Goal: Information Seeking & Learning: Learn about a topic

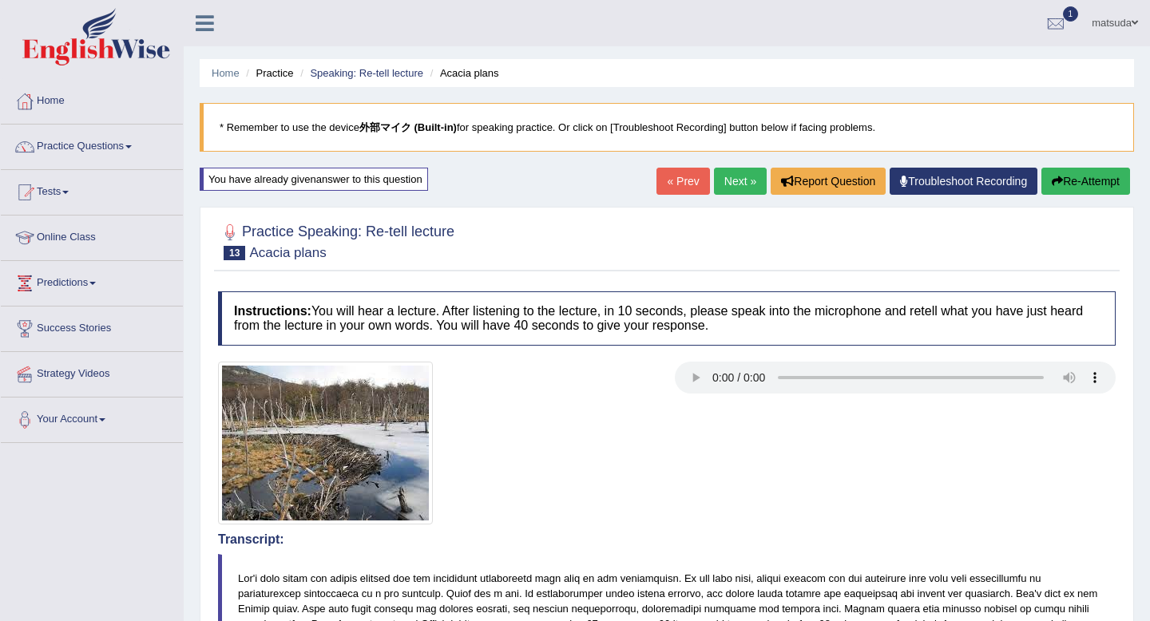
click at [732, 184] on link "Next »" at bounding box center [740, 181] width 53 height 27
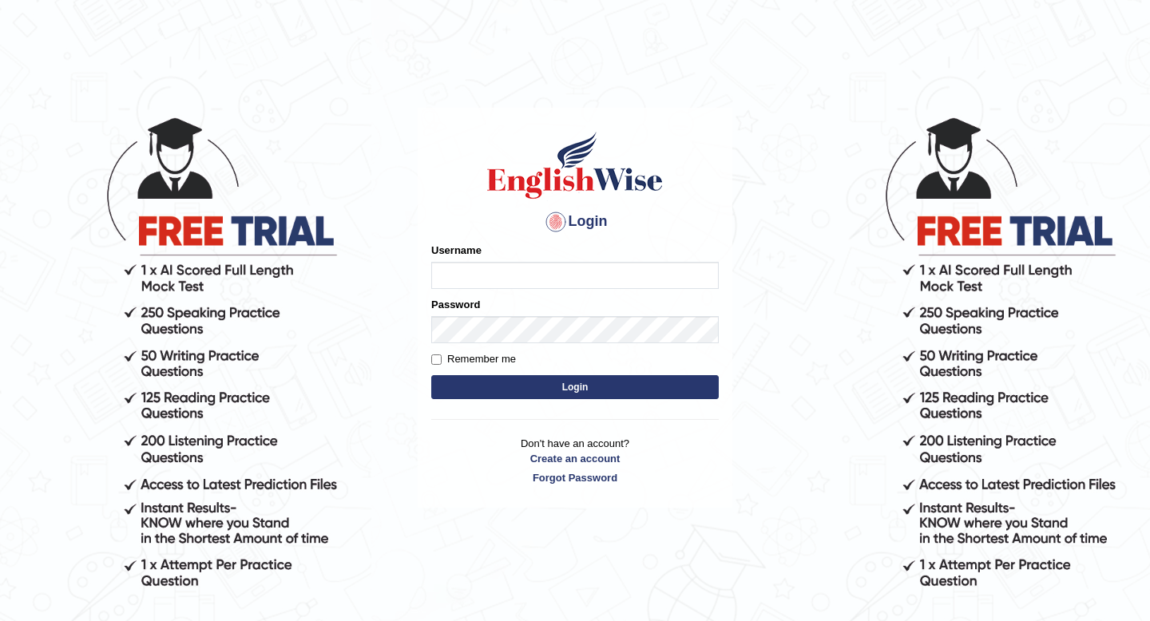
type input "masaki"
click at [604, 385] on button "Login" at bounding box center [574, 387] width 287 height 24
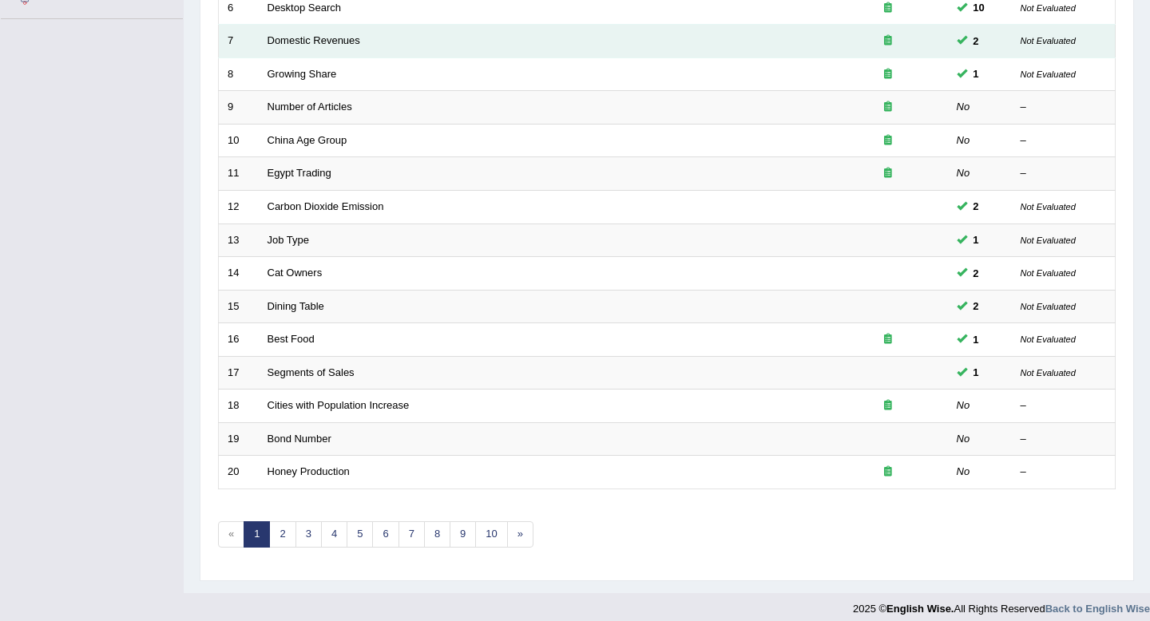
scroll to position [436, 0]
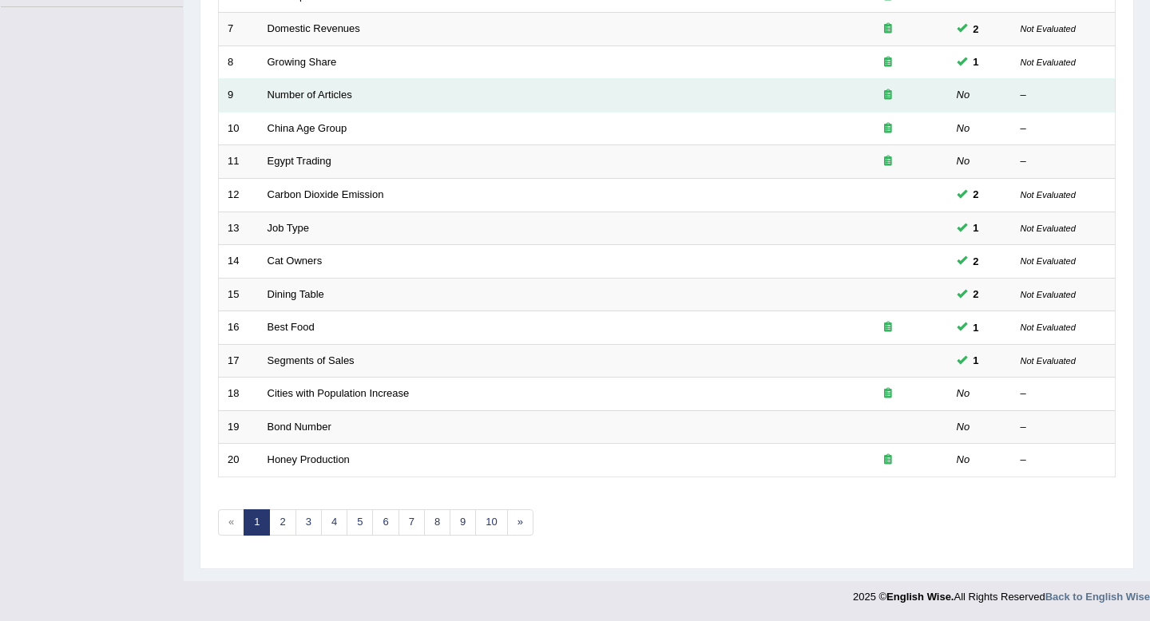
click at [550, 91] on td "Number of Articles" at bounding box center [543, 96] width 569 height 34
click at [279, 94] on link "Number of Articles" at bounding box center [309, 95] width 85 height 12
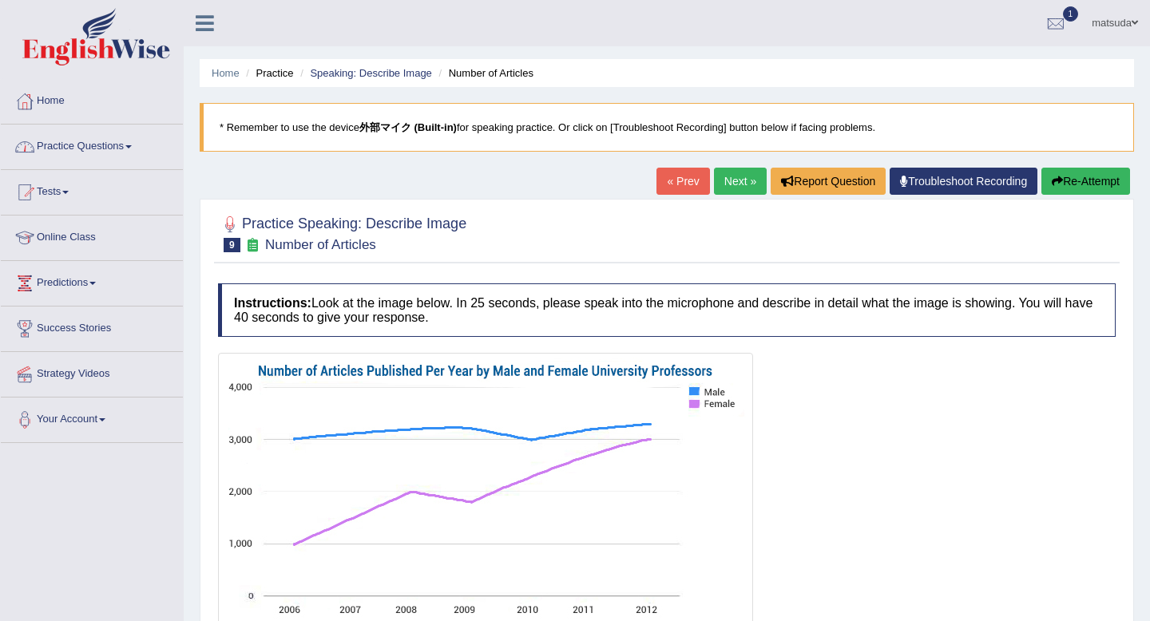
click at [118, 145] on link "Practice Questions" at bounding box center [92, 145] width 182 height 40
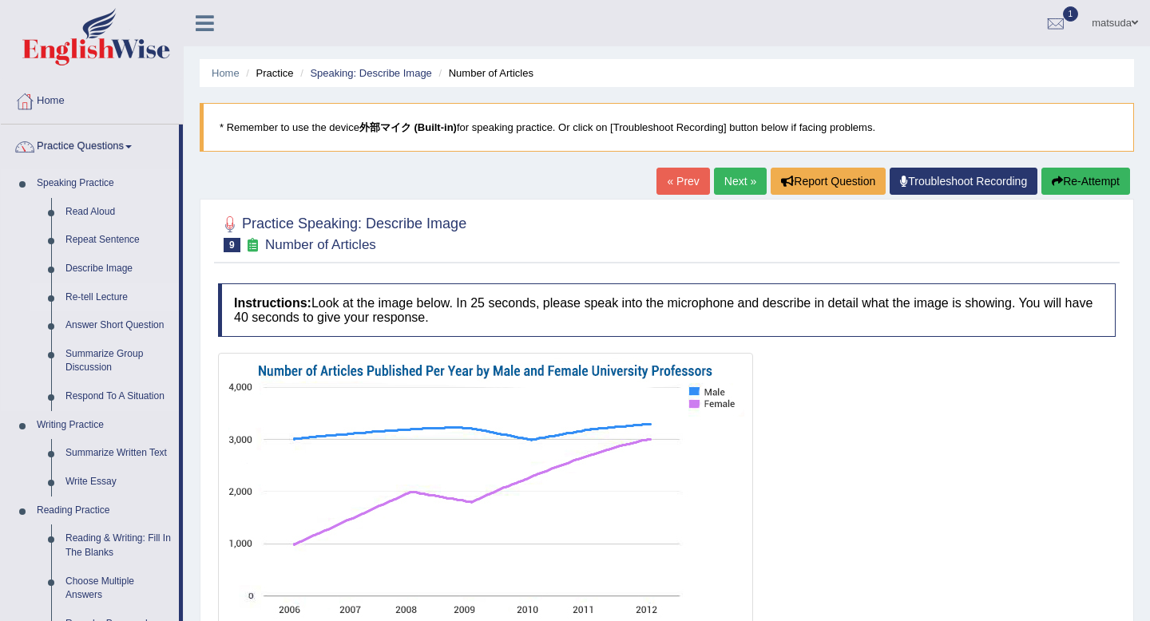
click at [94, 291] on link "Re-tell Lecture" at bounding box center [118, 297] width 121 height 29
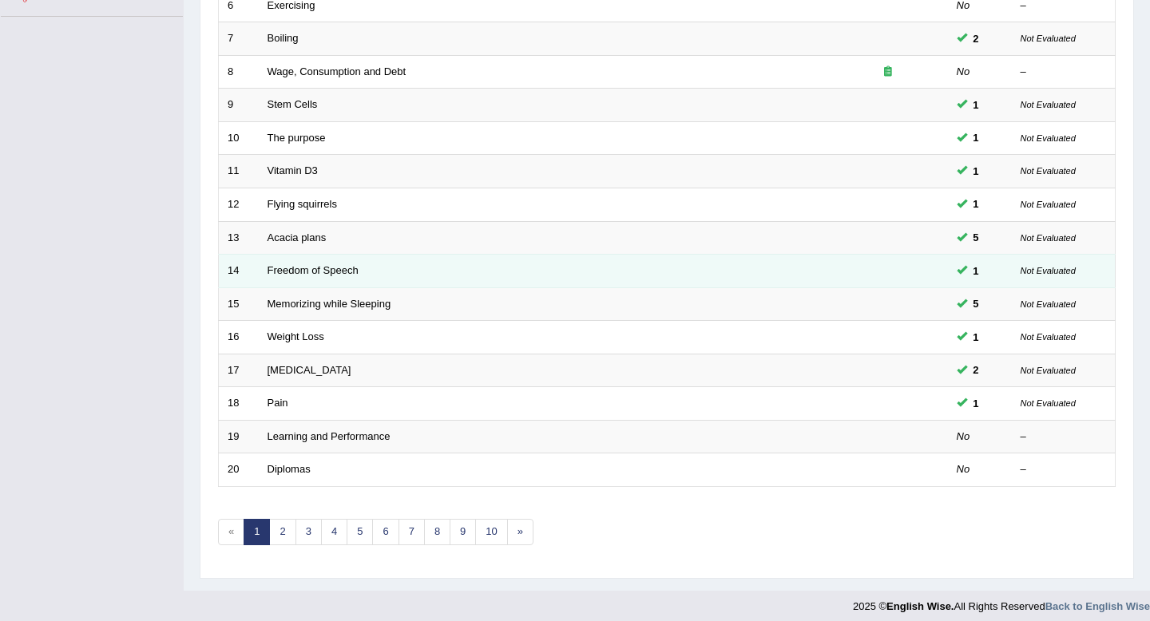
scroll to position [436, 0]
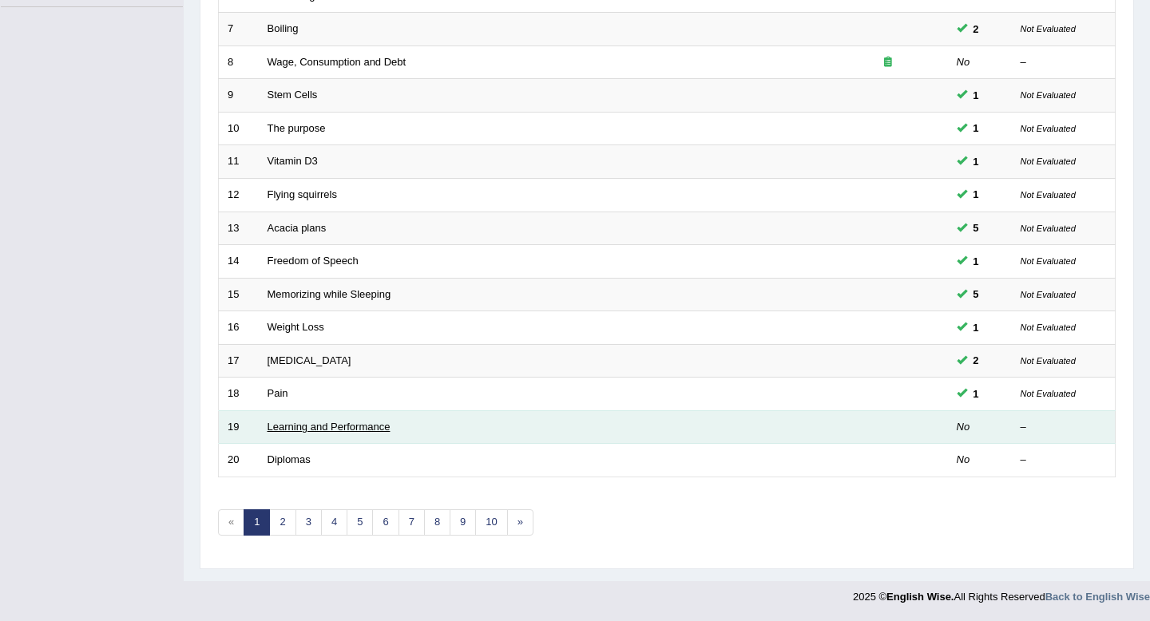
click at [320, 421] on link "Learning and Performance" at bounding box center [328, 427] width 123 height 12
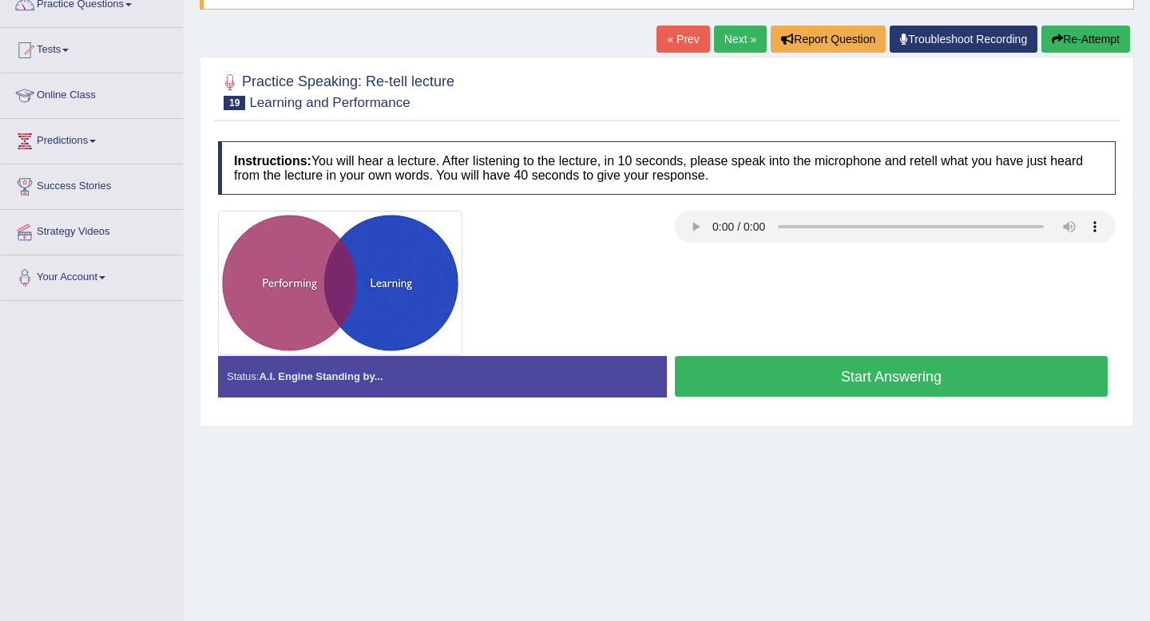
scroll to position [144, 0]
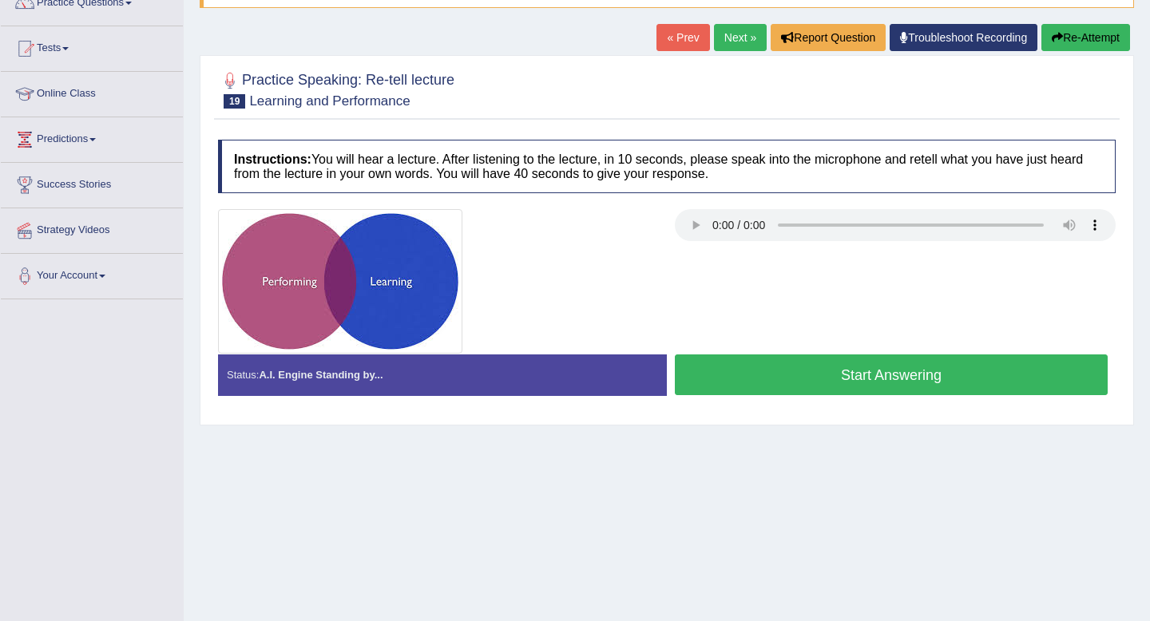
click at [842, 372] on button "Start Answering" at bounding box center [891, 375] width 433 height 41
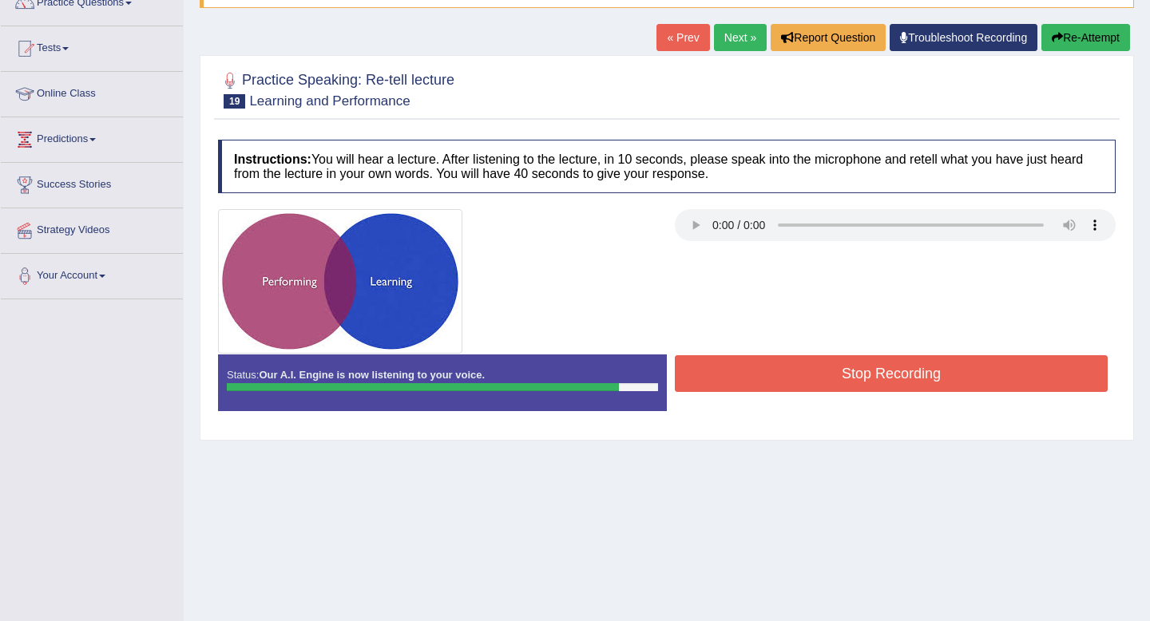
click at [842, 372] on button "Stop Recording" at bounding box center [891, 373] width 433 height 37
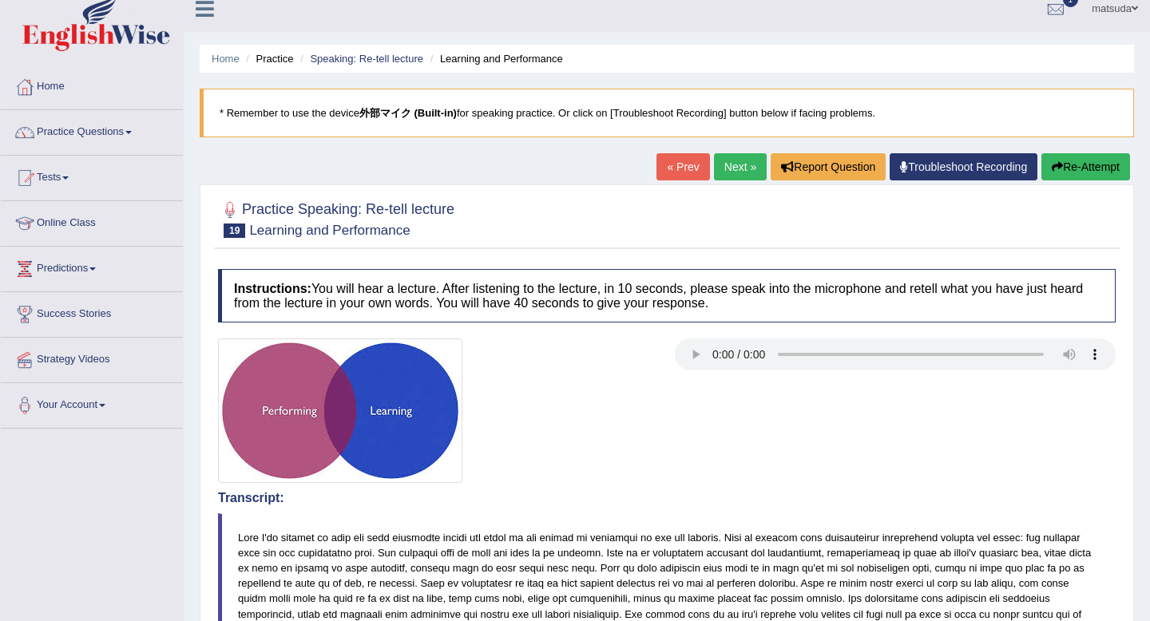
scroll to position [0, 0]
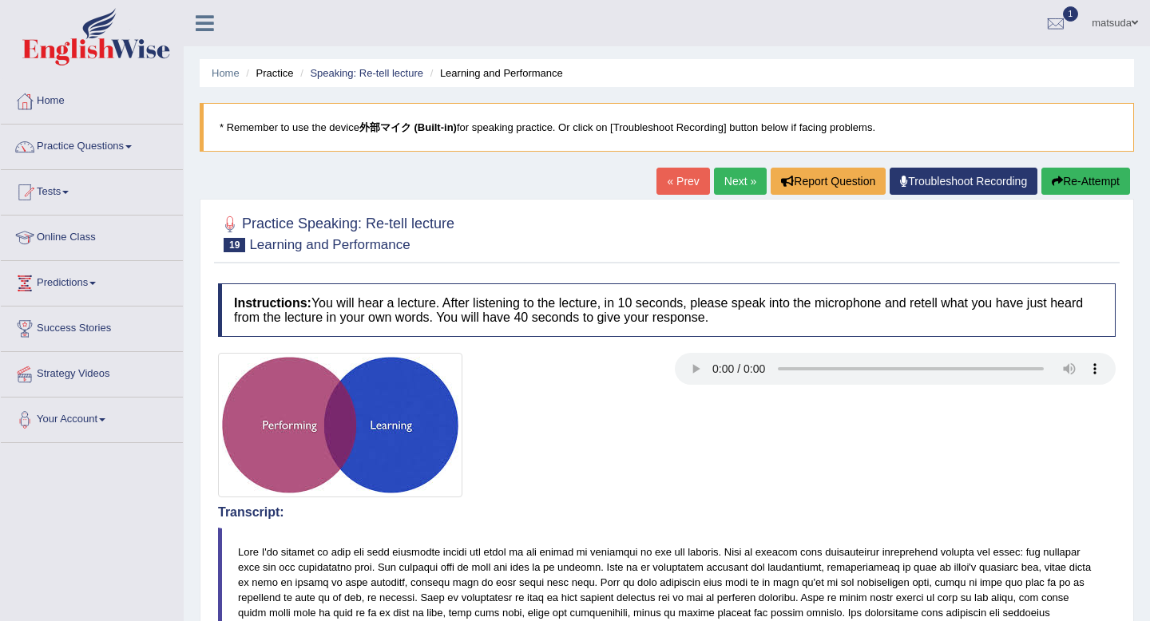
click at [726, 168] on link "Next »" at bounding box center [740, 181] width 53 height 27
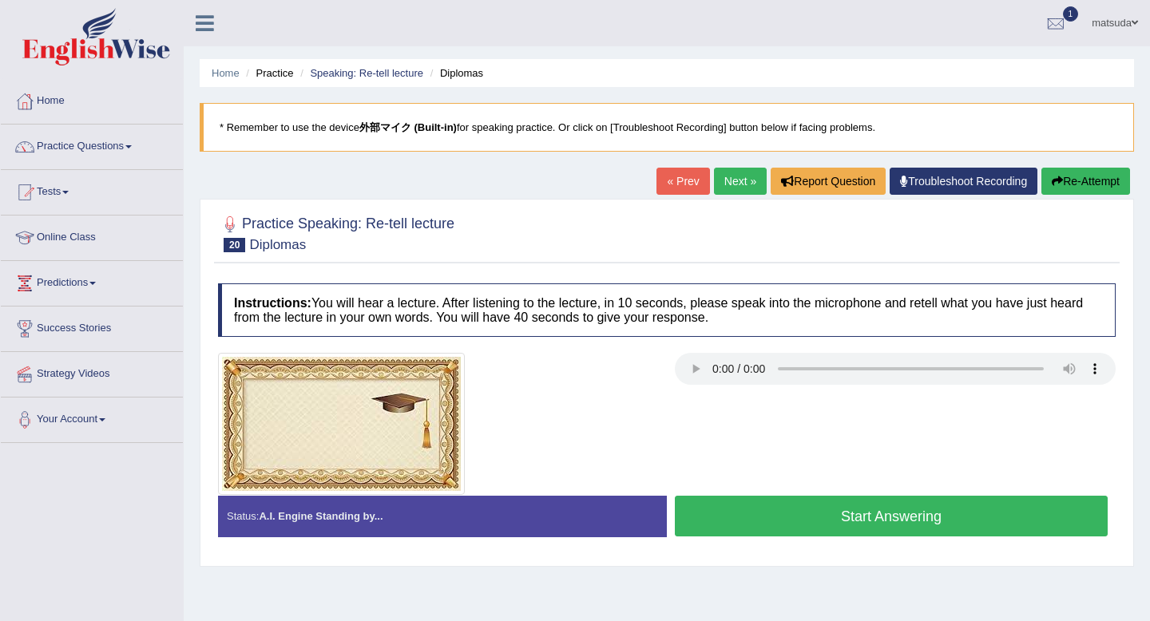
click at [806, 505] on button "Start Answering" at bounding box center [891, 516] width 433 height 41
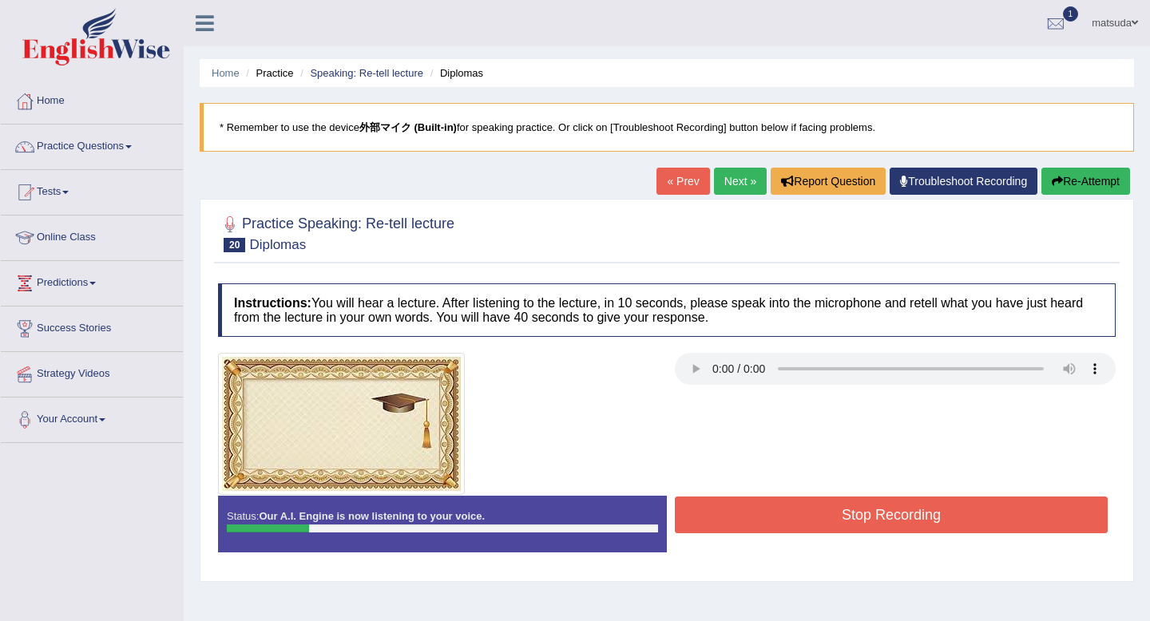
click at [1072, 177] on button "Re-Attempt" at bounding box center [1085, 181] width 89 height 27
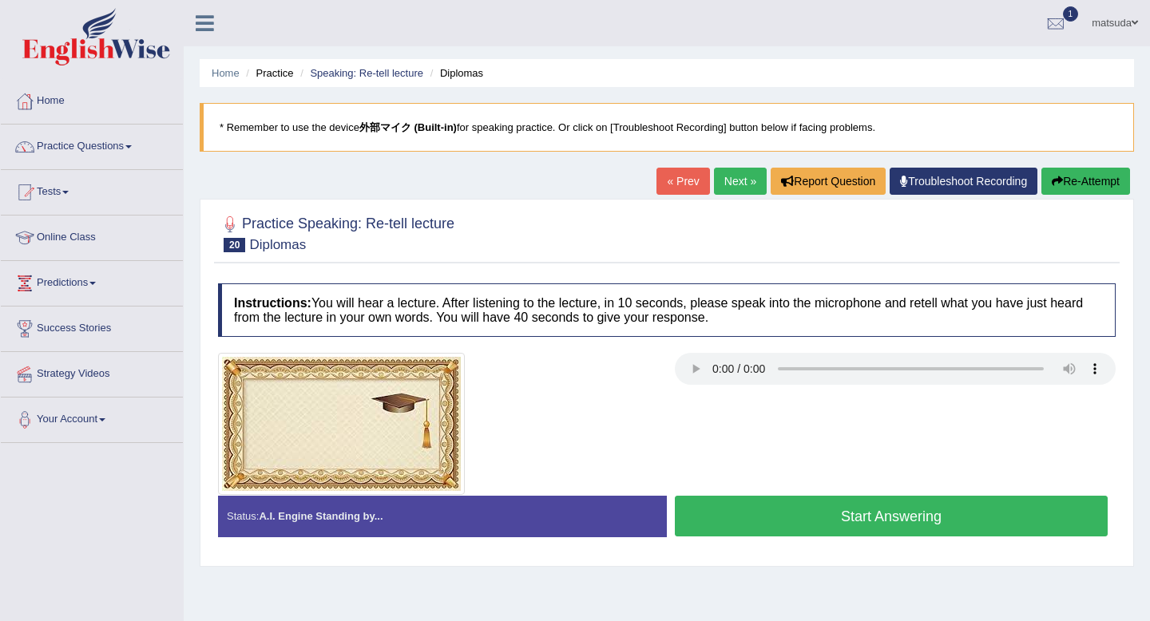
click at [846, 505] on button "Start Answering" at bounding box center [891, 516] width 433 height 41
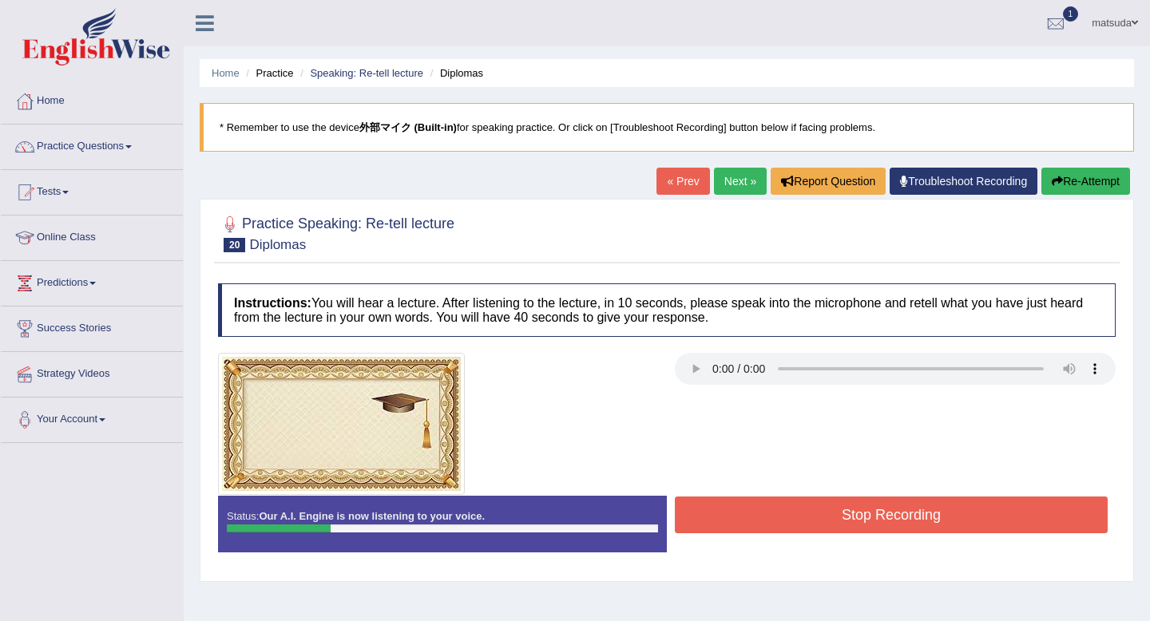
click at [1052, 185] on icon "button" at bounding box center [1057, 181] width 11 height 11
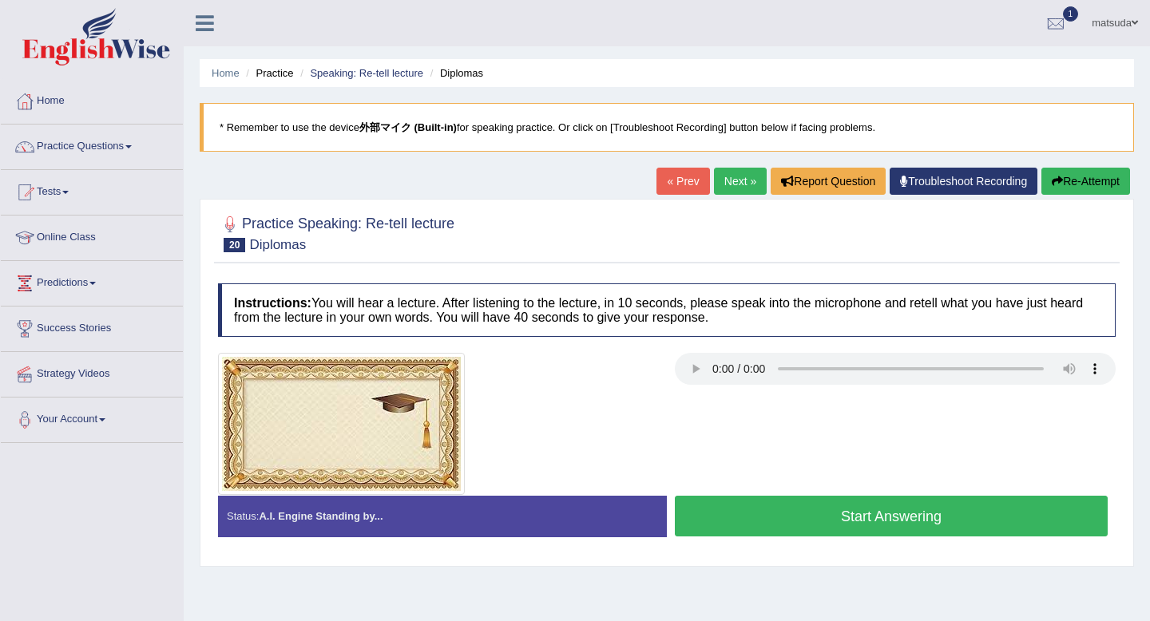
click at [931, 507] on button "Start Answering" at bounding box center [891, 516] width 433 height 41
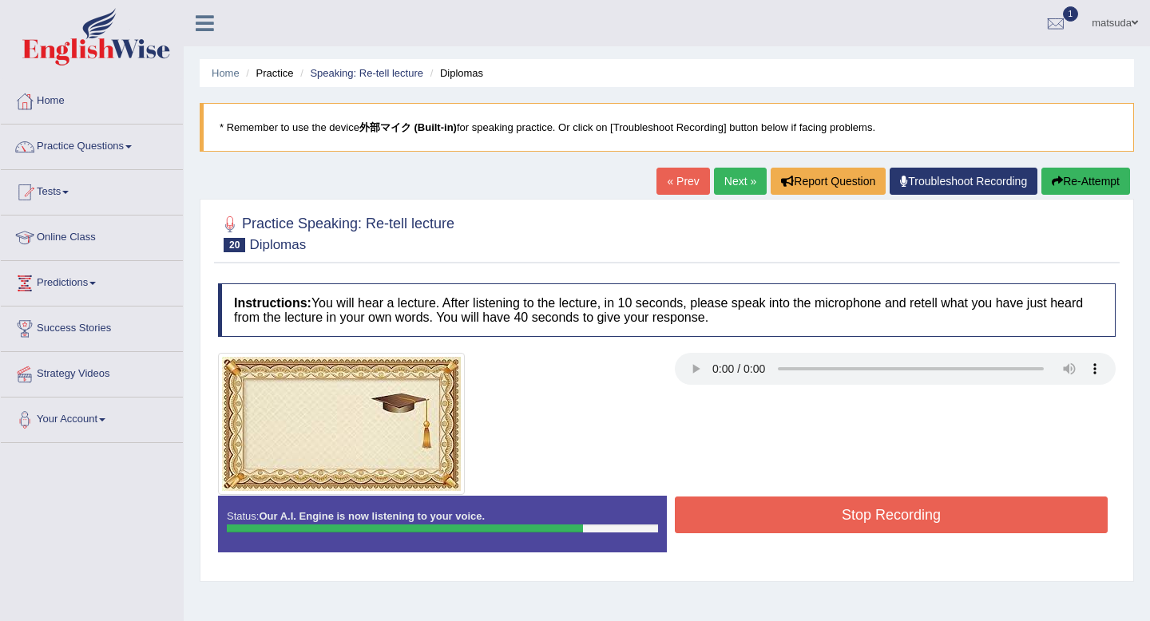
click at [931, 507] on button "Stop Recording" at bounding box center [891, 515] width 433 height 37
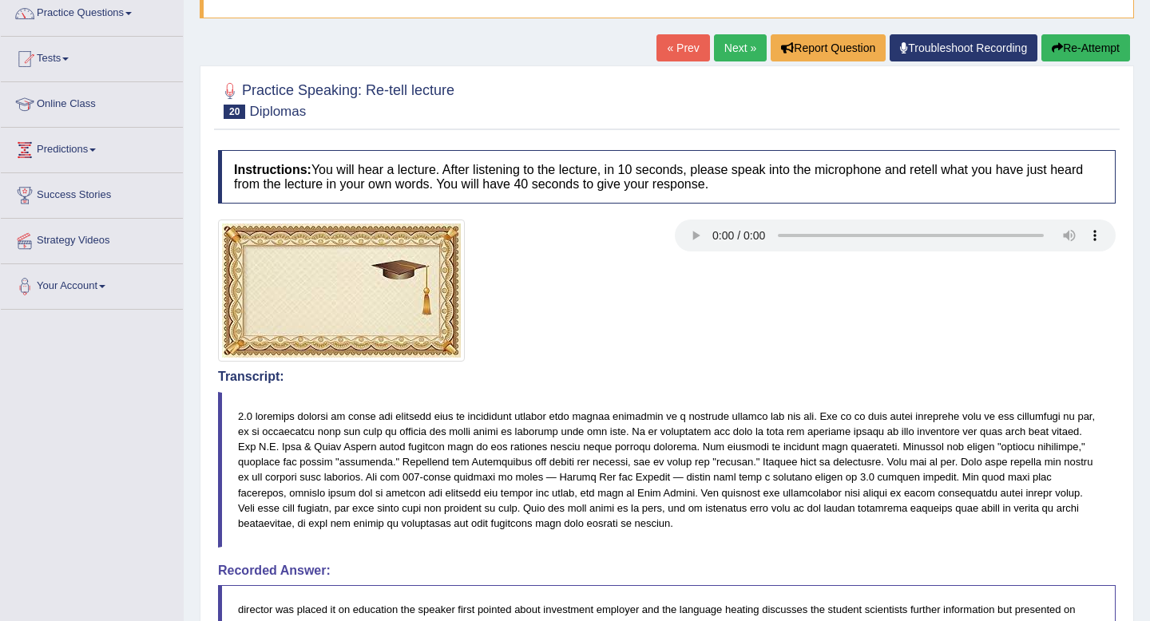
scroll to position [132, 0]
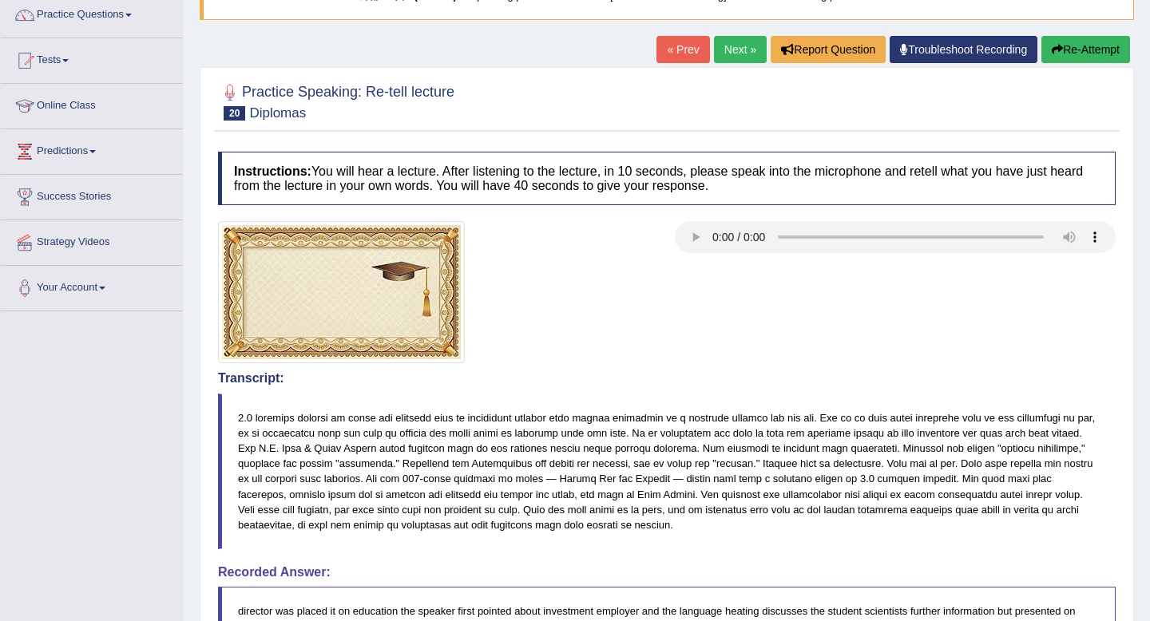
click at [719, 53] on link "Next »" at bounding box center [740, 49] width 53 height 27
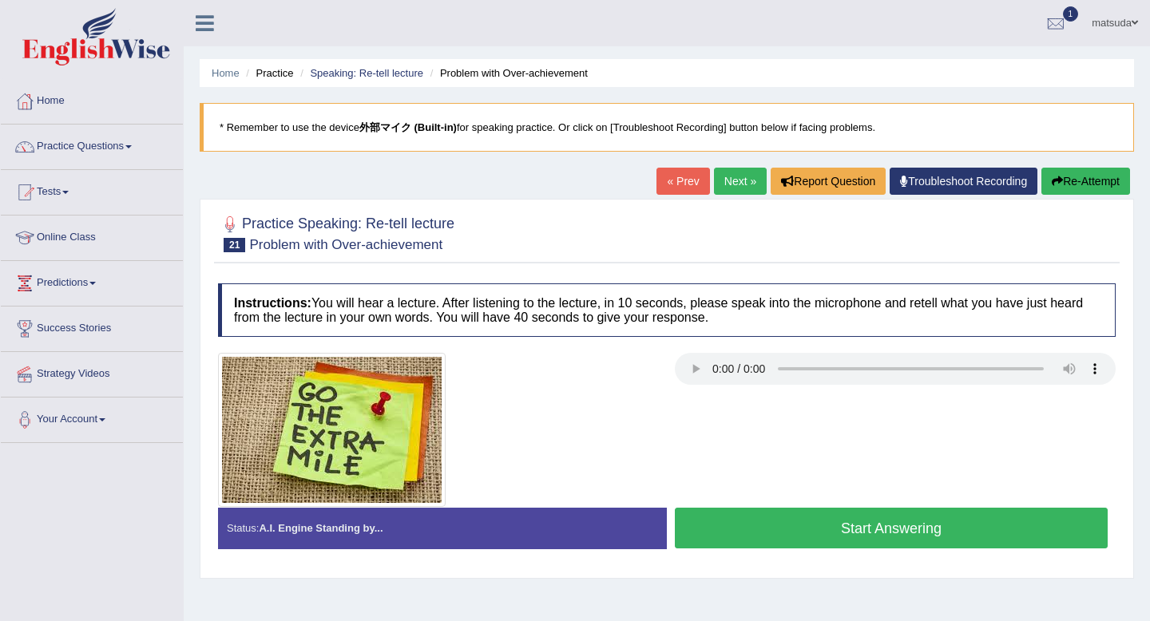
click at [666, 184] on link "« Prev" at bounding box center [682, 181] width 53 height 27
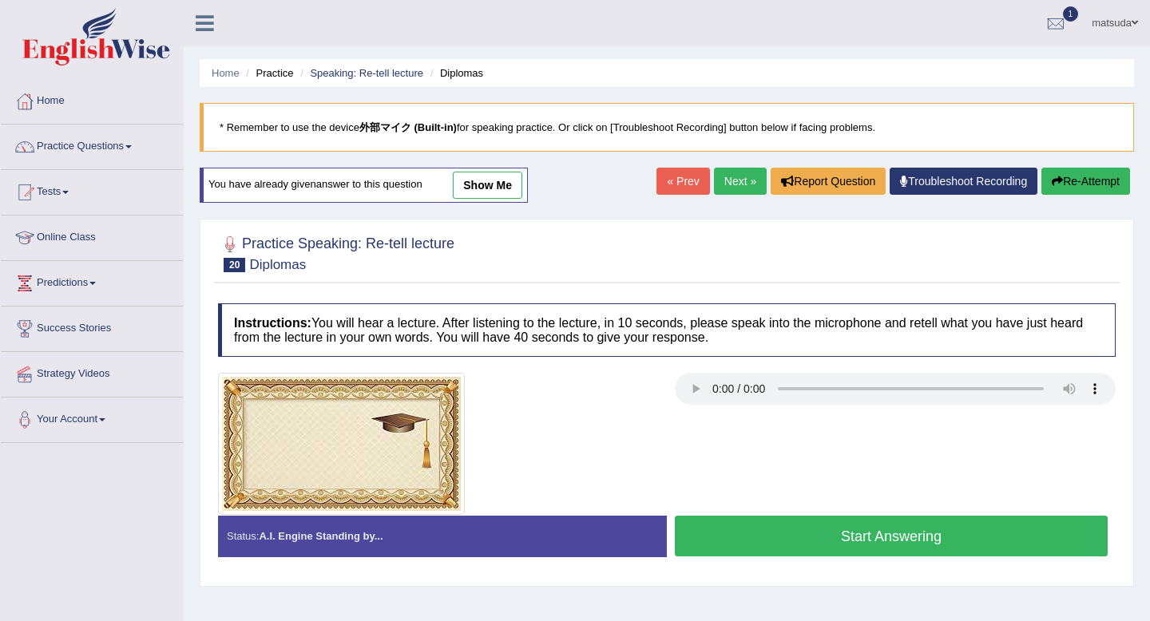
click at [969, 537] on button "Start Answering" at bounding box center [891, 536] width 433 height 41
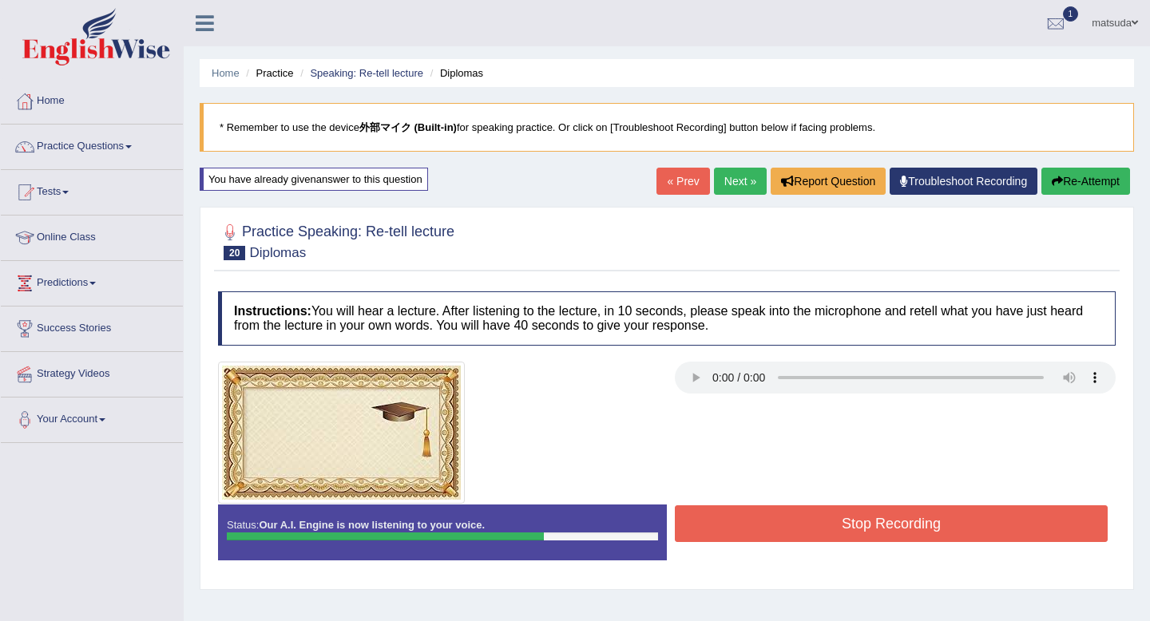
click at [969, 534] on button "Stop Recording" at bounding box center [891, 523] width 433 height 37
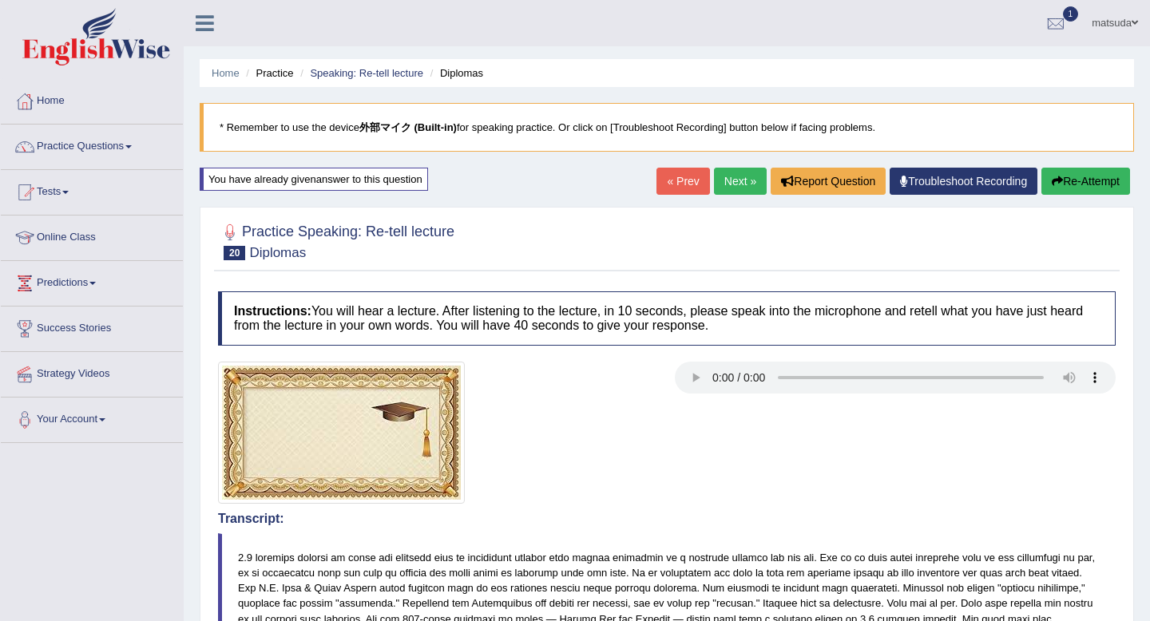
click at [1065, 179] on button "Re-Attempt" at bounding box center [1085, 181] width 89 height 27
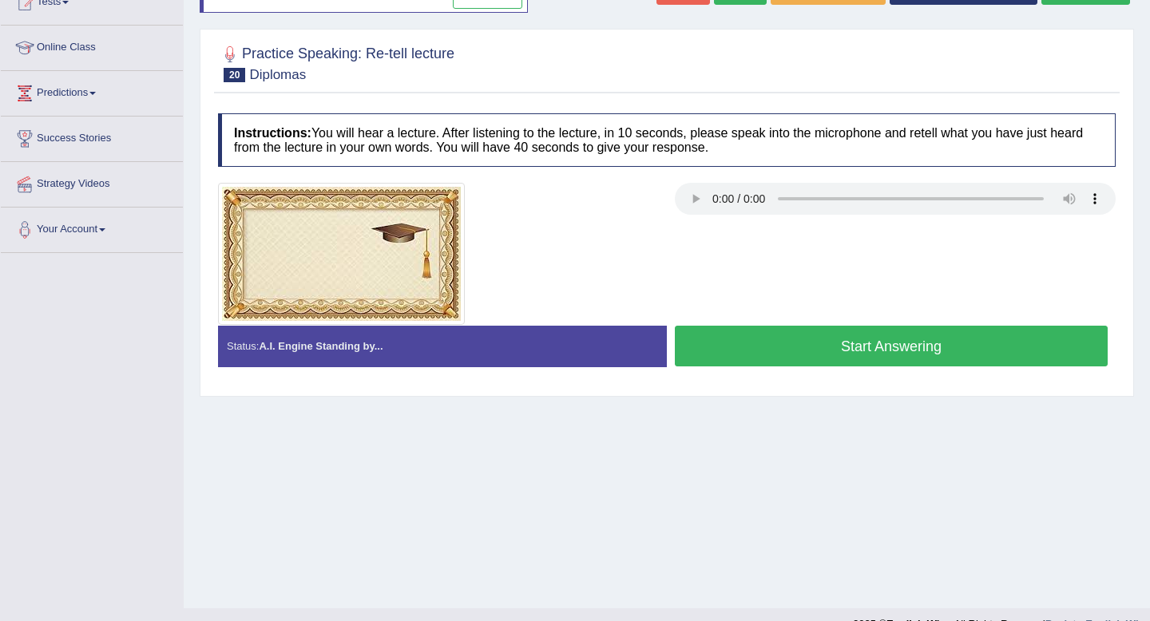
scroll to position [217, 0]
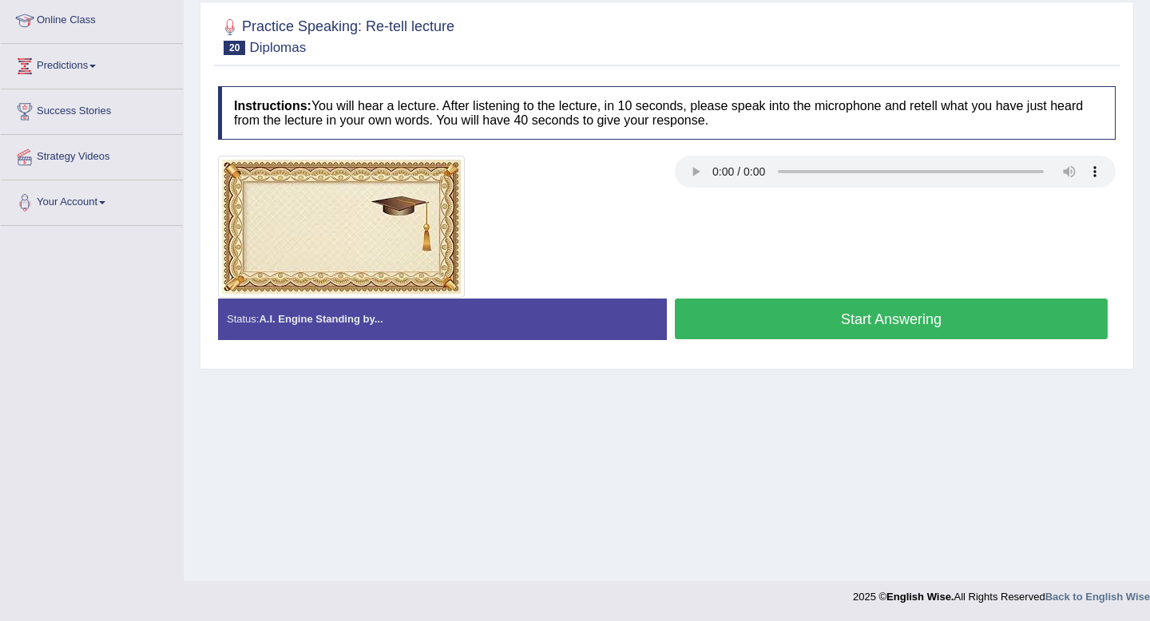
click at [797, 314] on button "Start Answering" at bounding box center [891, 319] width 433 height 41
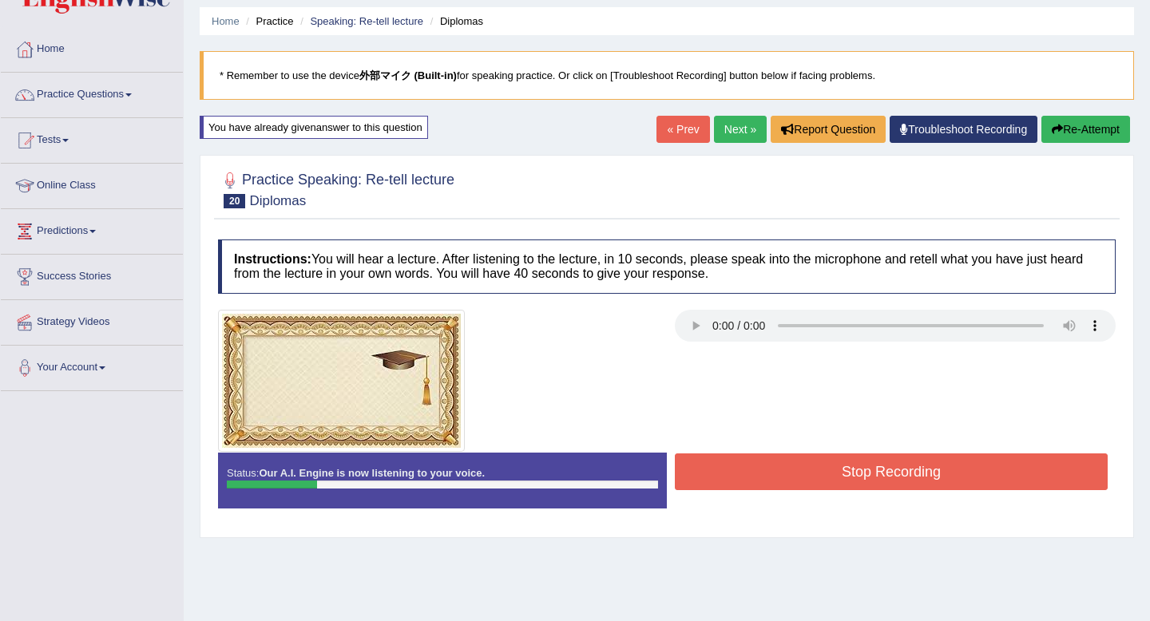
scroll to position [28, 0]
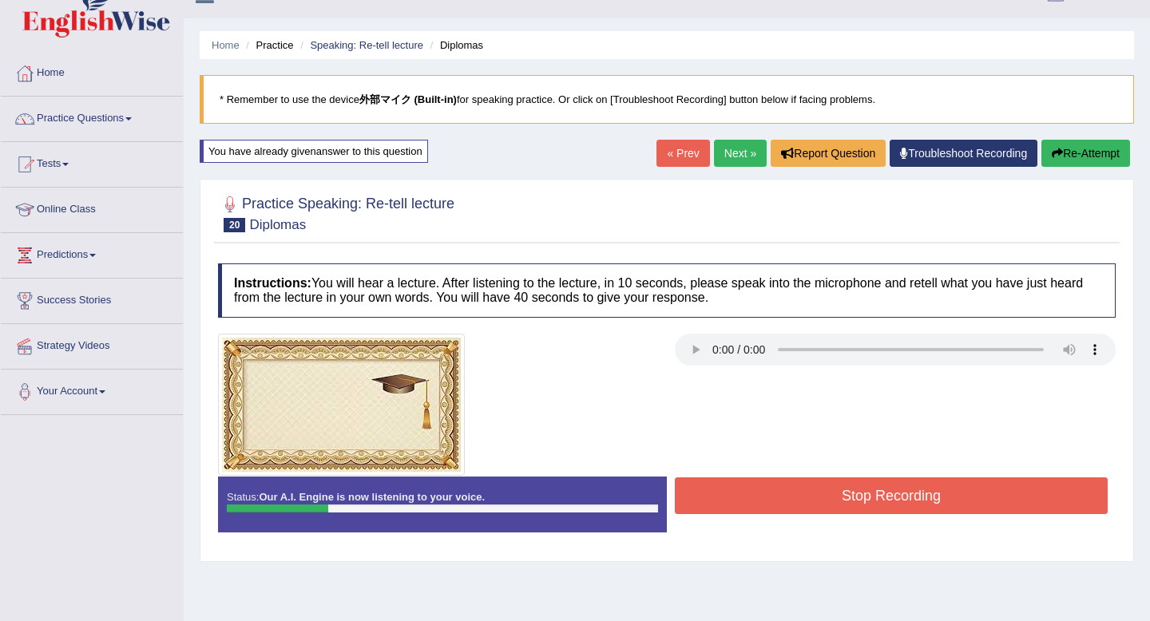
click at [1093, 158] on button "Re-Attempt" at bounding box center [1085, 153] width 89 height 27
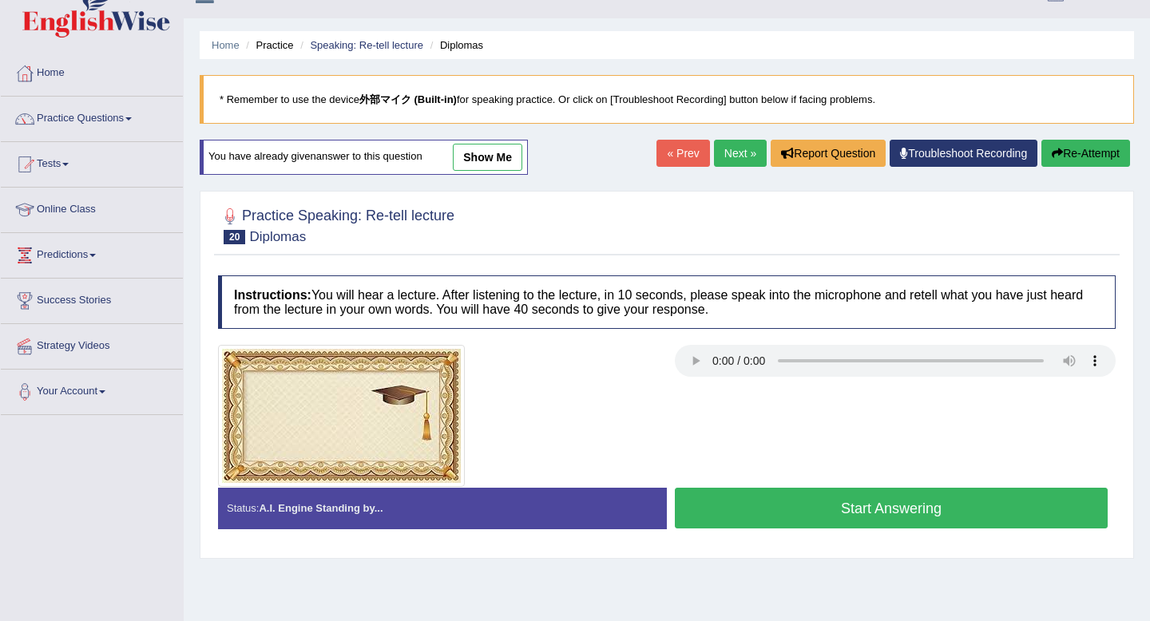
scroll to position [28, 0]
click at [968, 500] on button "Start Answering" at bounding box center [891, 508] width 433 height 41
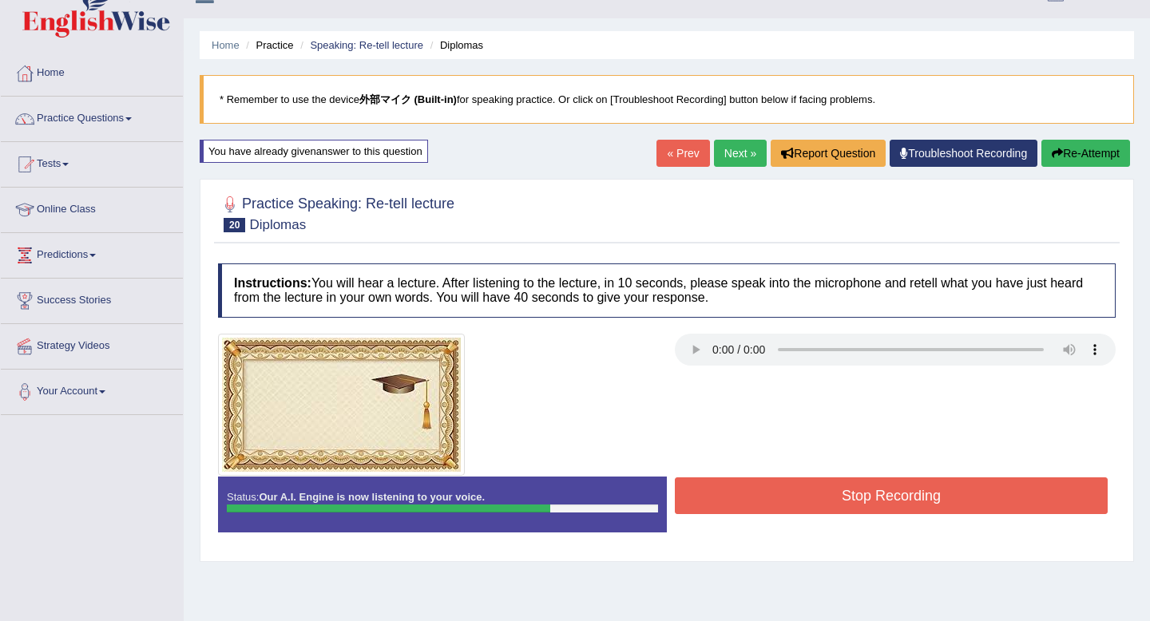
click at [968, 500] on button "Stop Recording" at bounding box center [891, 495] width 433 height 37
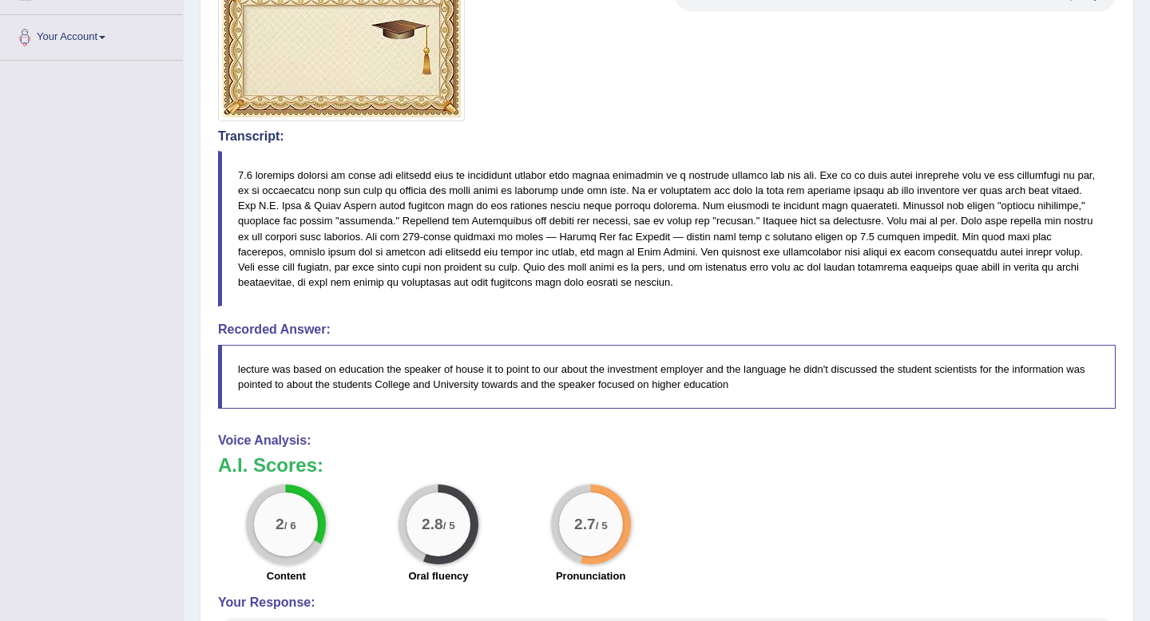
scroll to position [0, 0]
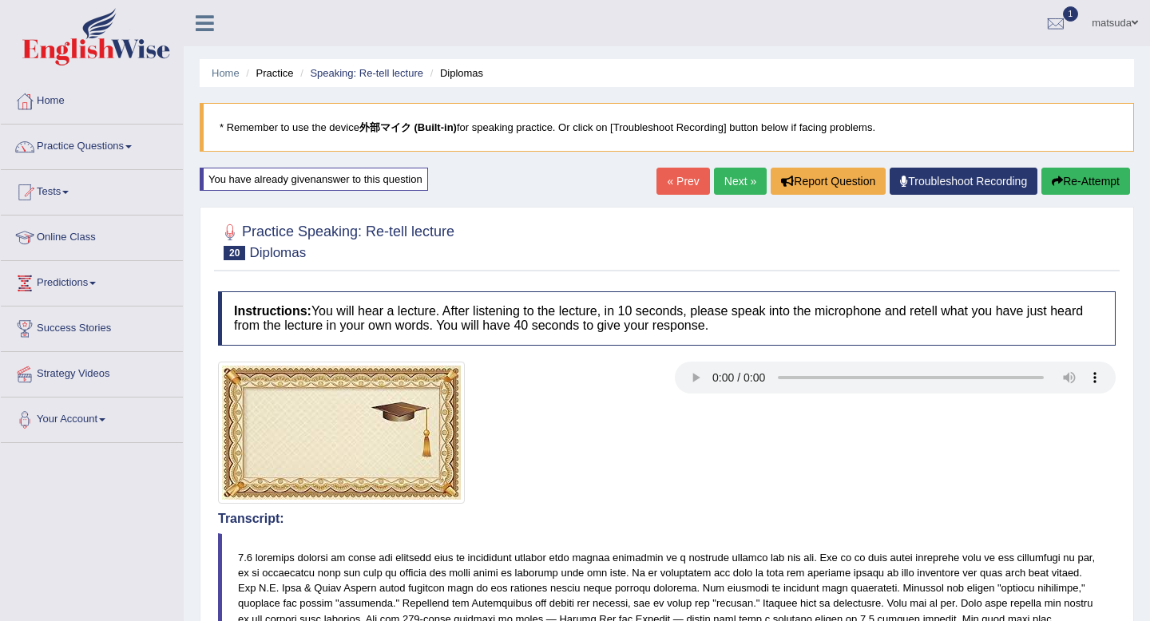
click at [1078, 184] on button "Re-Attempt" at bounding box center [1085, 181] width 89 height 27
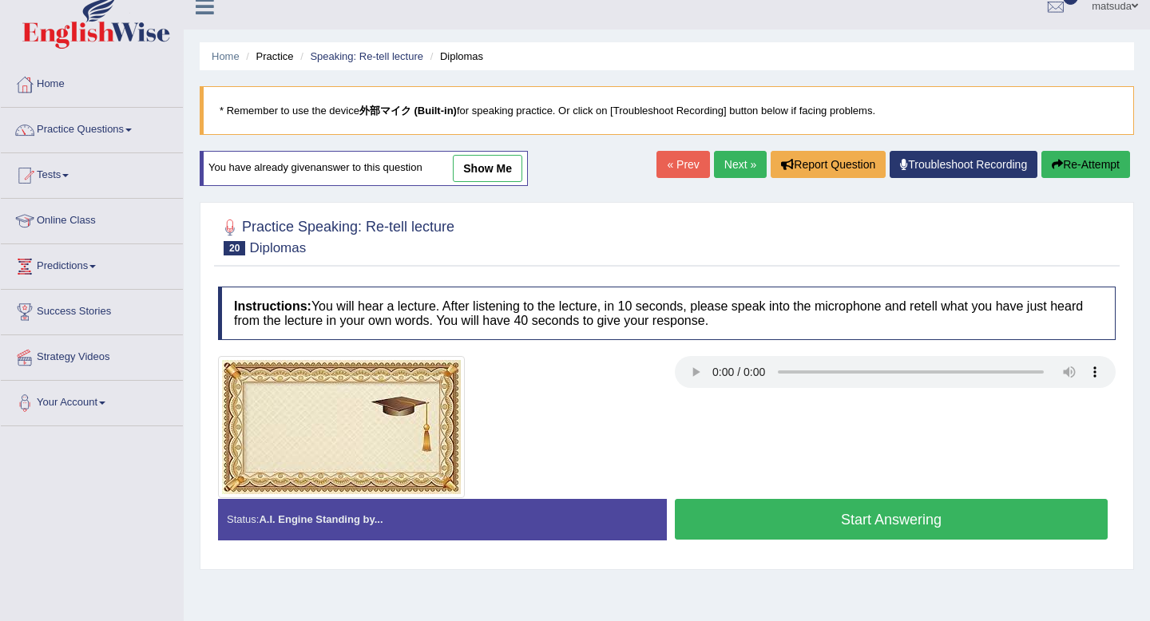
scroll to position [217, 0]
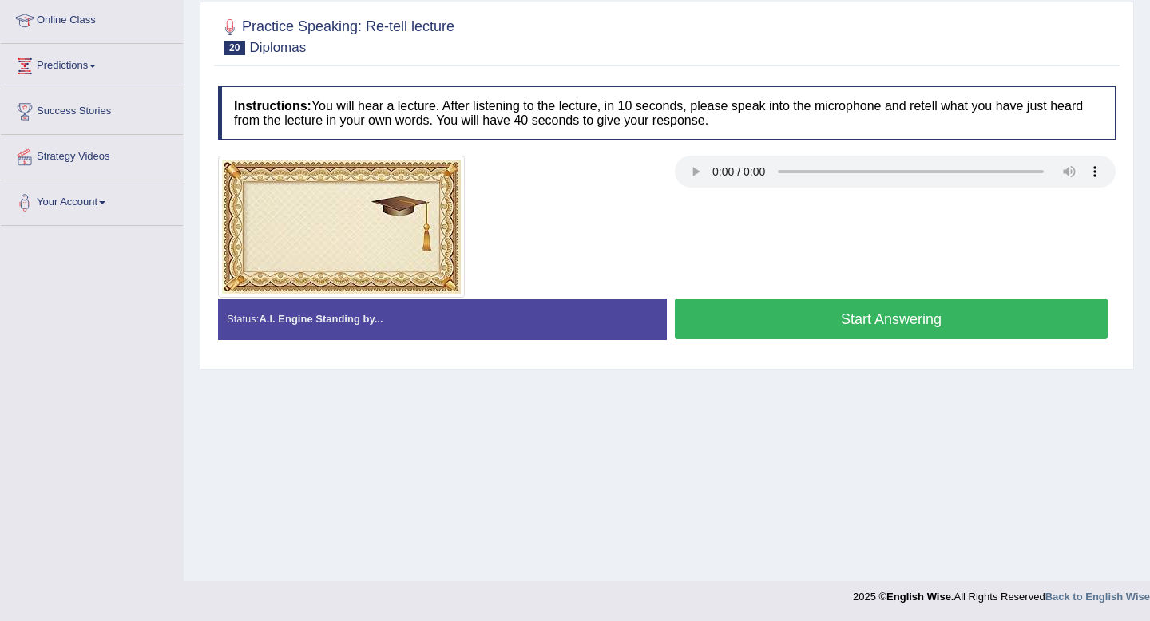
click at [970, 319] on button "Start Answering" at bounding box center [891, 319] width 433 height 41
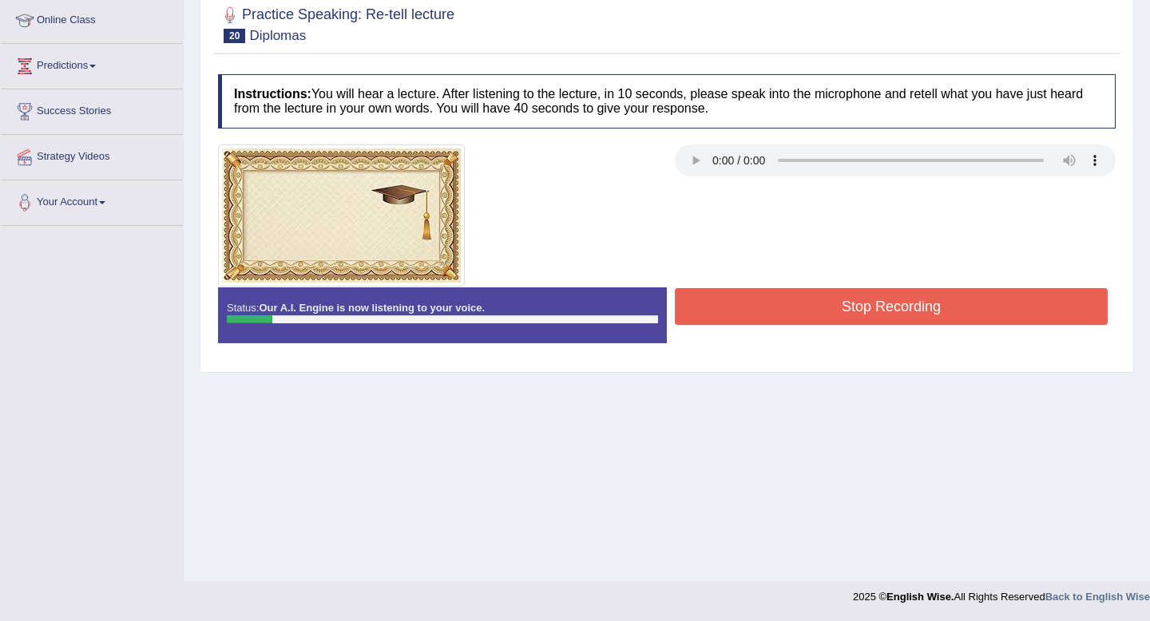
click at [970, 319] on button "Stop Recording" at bounding box center [891, 306] width 433 height 37
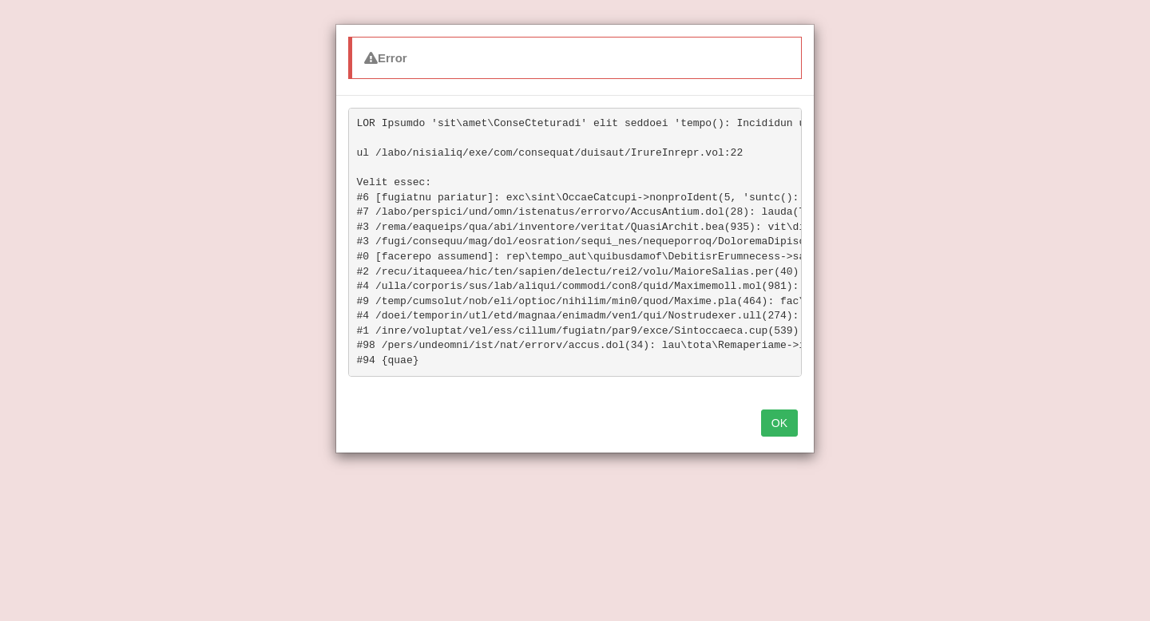
scroll to position [170, 0]
click at [783, 416] on button "OK" at bounding box center [779, 423] width 37 height 27
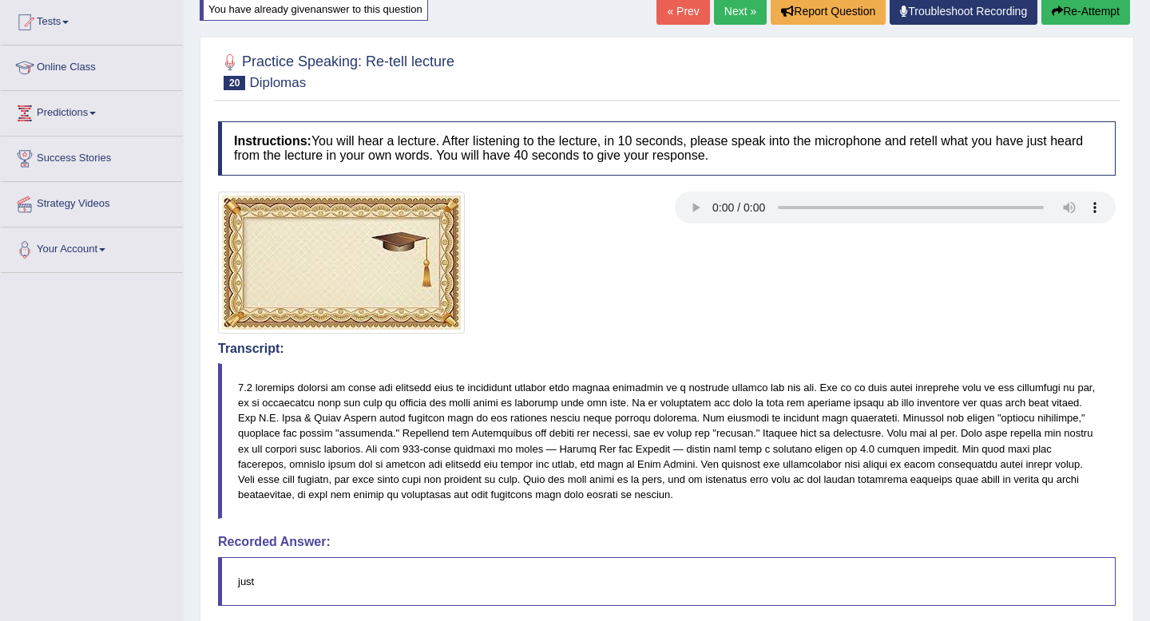
click at [1071, 15] on button "Re-Attempt" at bounding box center [1085, 11] width 89 height 27
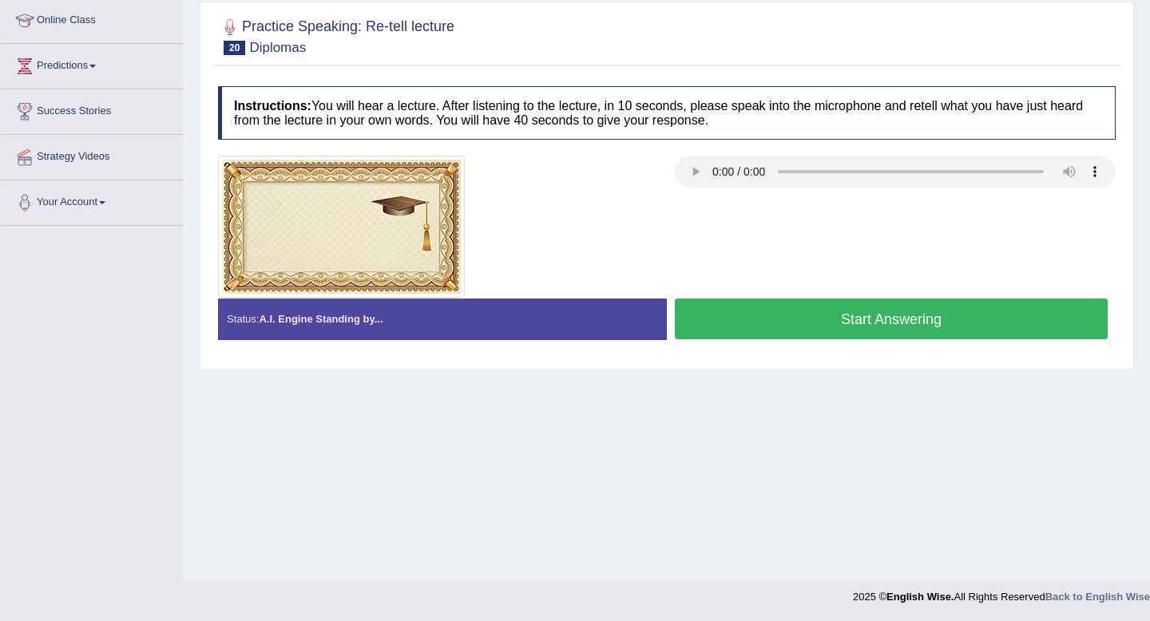
click at [1015, 319] on button "Start Answering" at bounding box center [891, 319] width 433 height 41
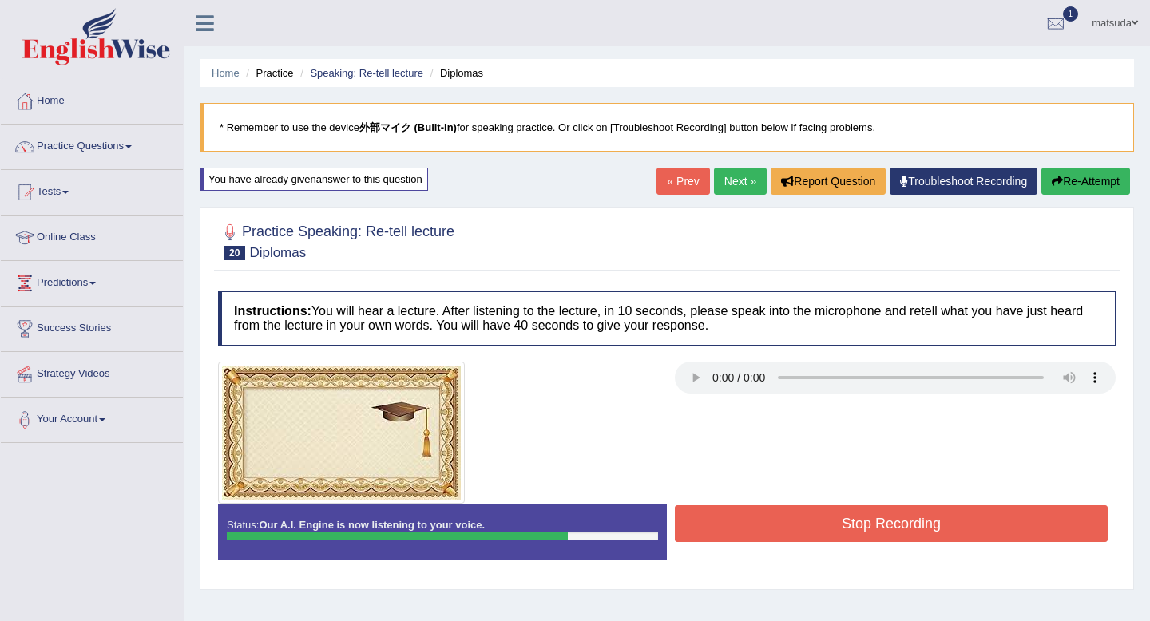
click at [1092, 184] on button "Re-Attempt" at bounding box center [1085, 181] width 89 height 27
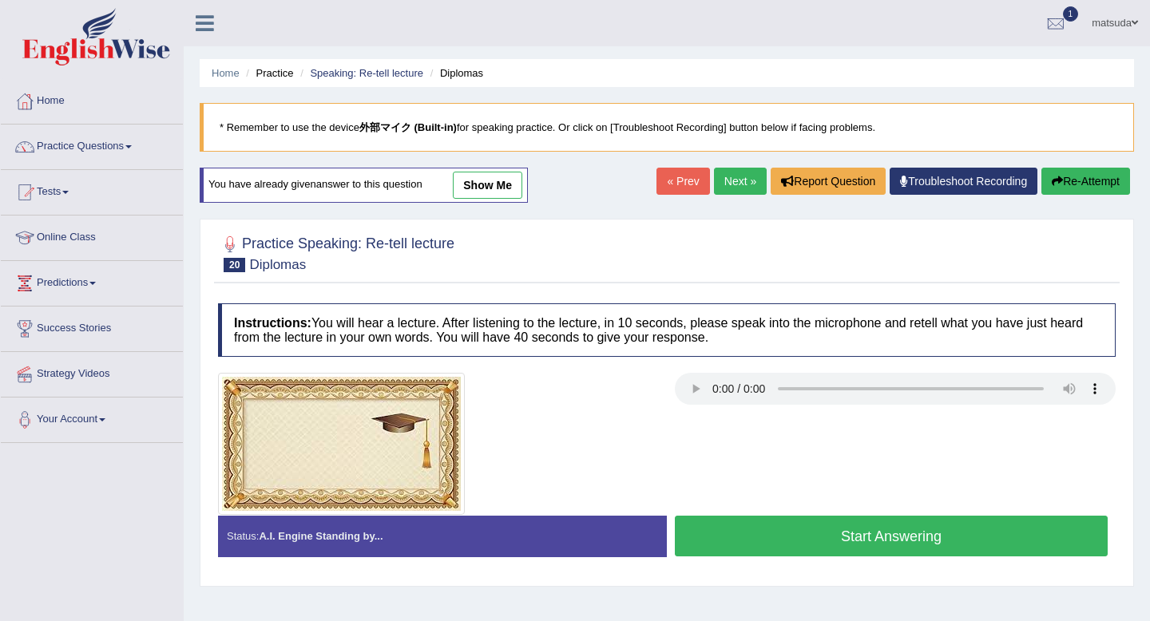
click at [961, 540] on button "Start Answering" at bounding box center [891, 536] width 433 height 41
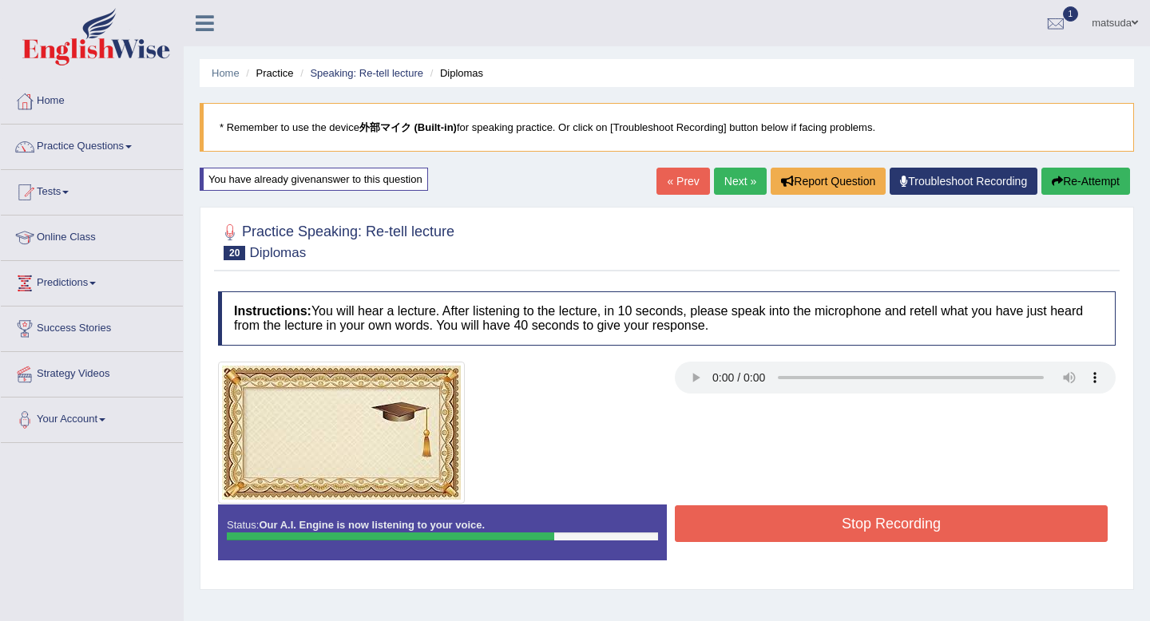
click at [1091, 179] on button "Re-Attempt" at bounding box center [1085, 181] width 89 height 27
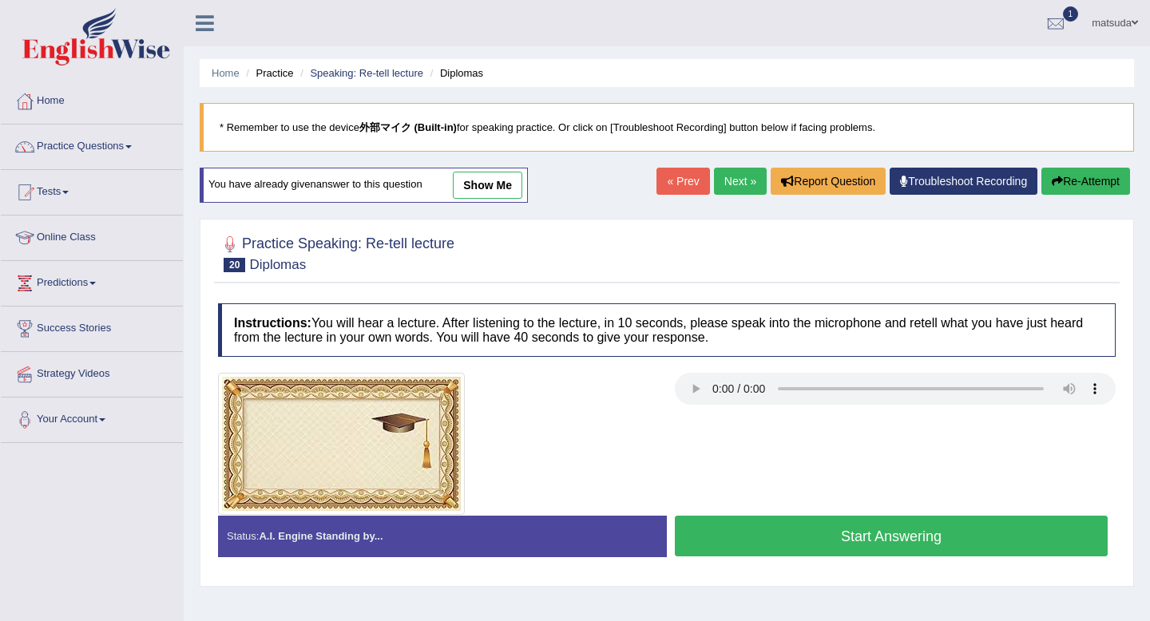
click at [999, 529] on button "Start Answering" at bounding box center [891, 536] width 433 height 41
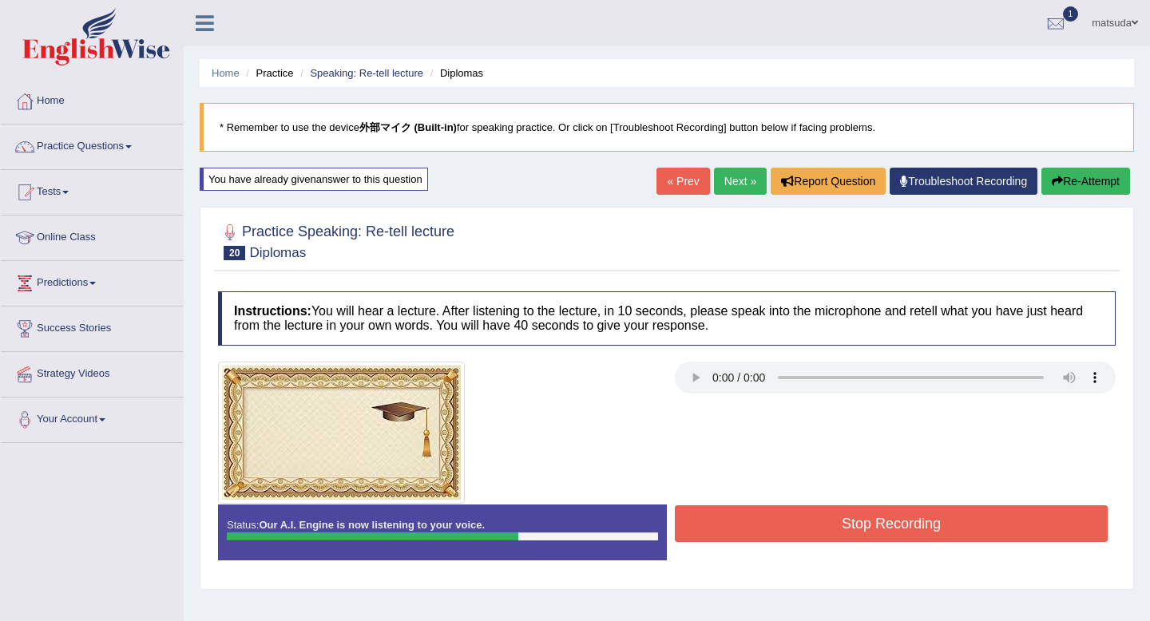
click at [999, 529] on button "Stop Recording" at bounding box center [891, 523] width 433 height 37
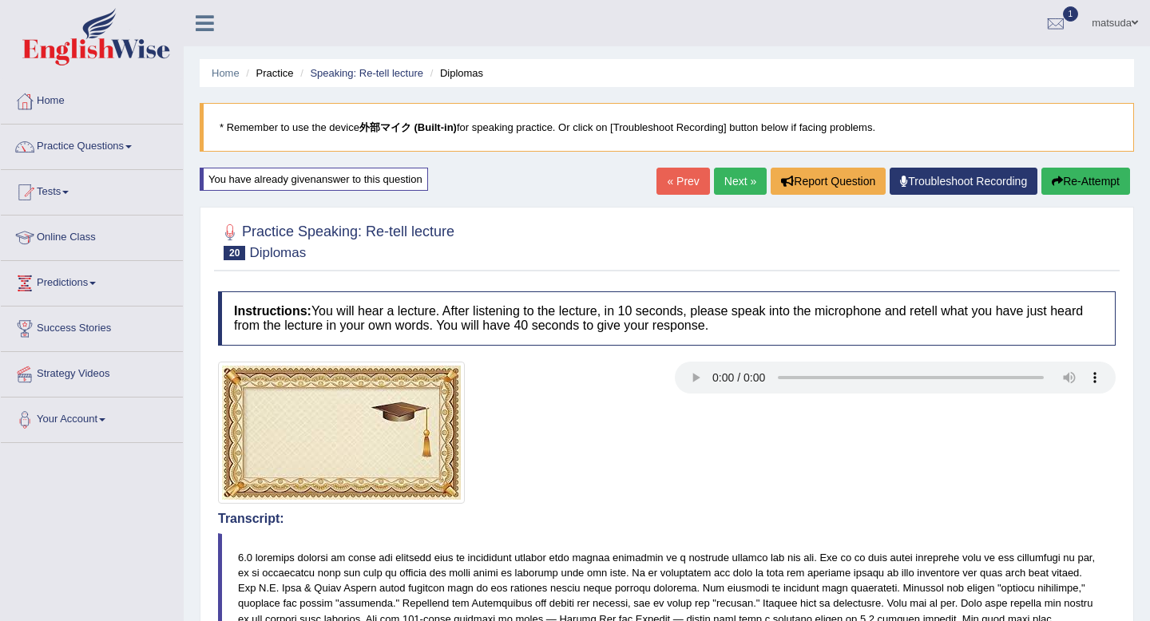
click at [1104, 180] on button "Re-Attempt" at bounding box center [1085, 181] width 89 height 27
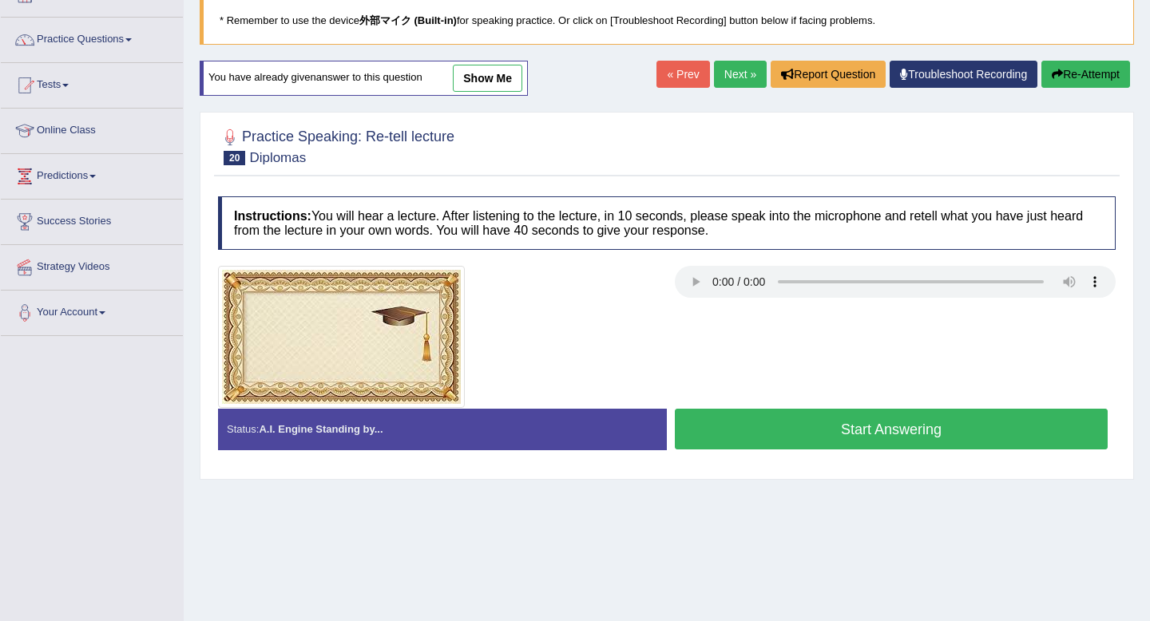
scroll to position [142, 0]
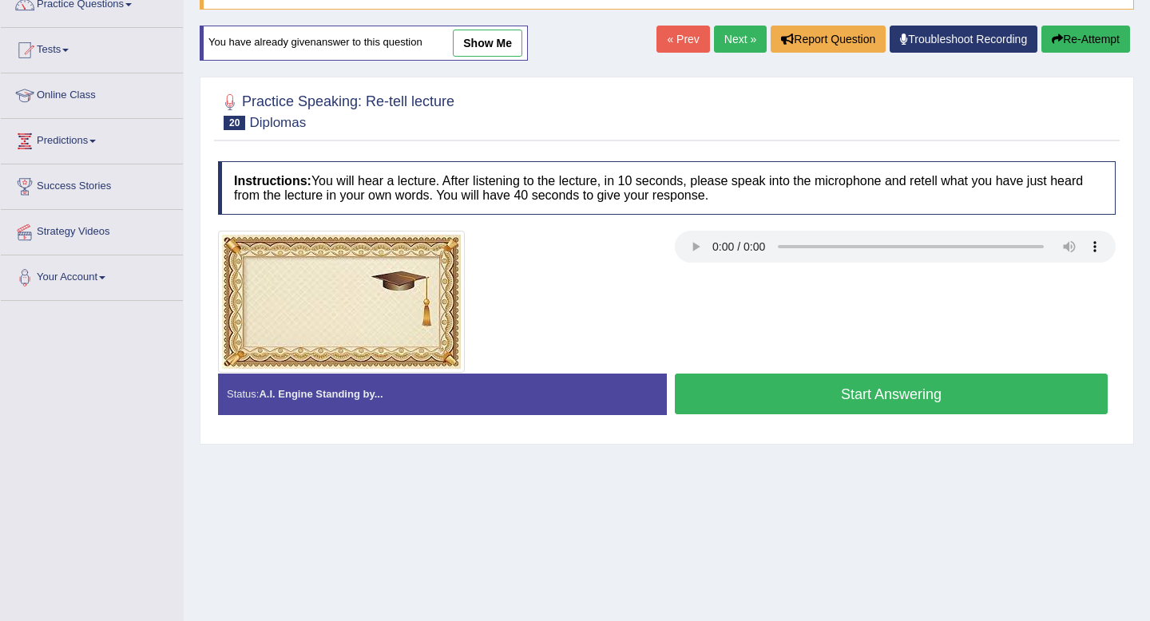
click at [986, 390] on button "Start Answering" at bounding box center [891, 394] width 433 height 41
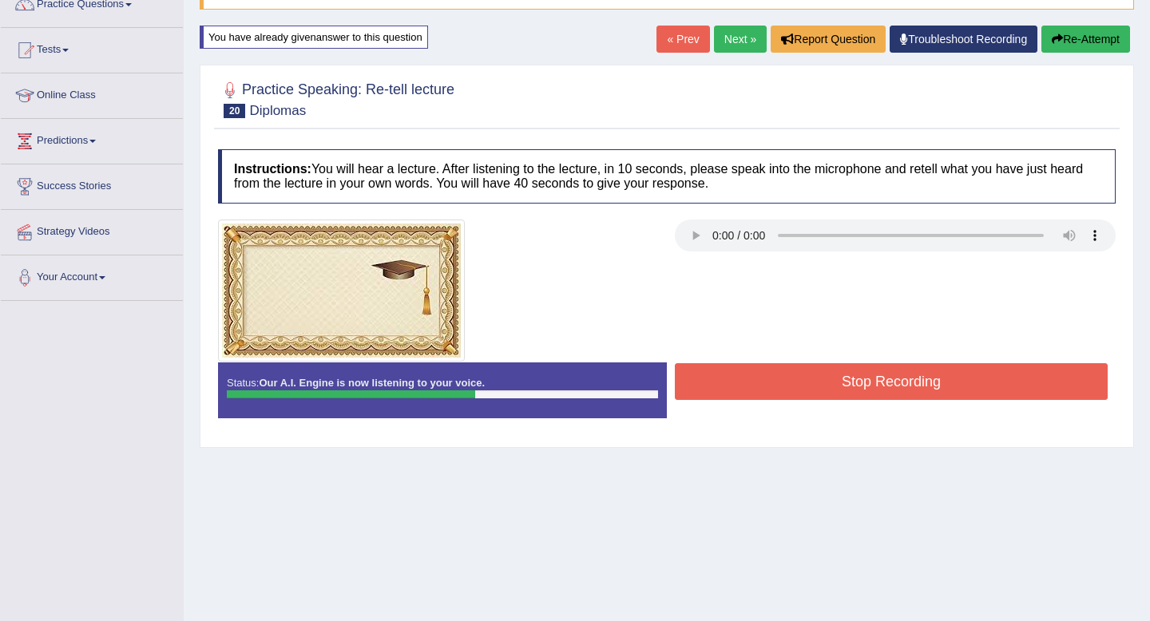
click at [1093, 27] on button "Re-Attempt" at bounding box center [1085, 39] width 89 height 27
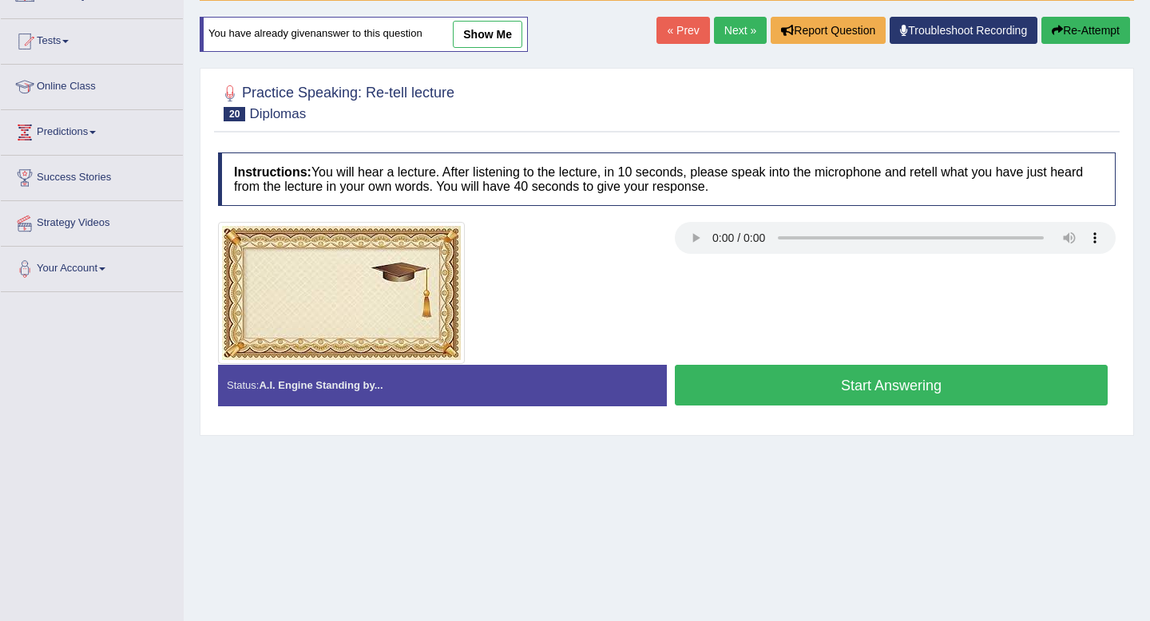
scroll to position [142, 0]
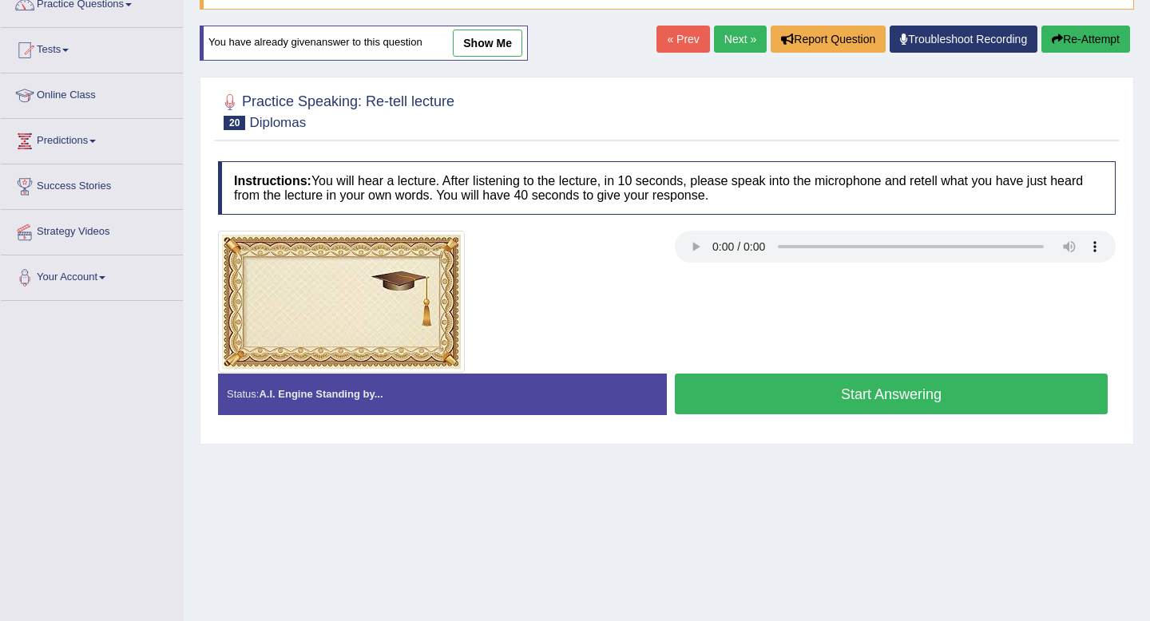
click at [916, 398] on button "Start Answering" at bounding box center [891, 394] width 433 height 41
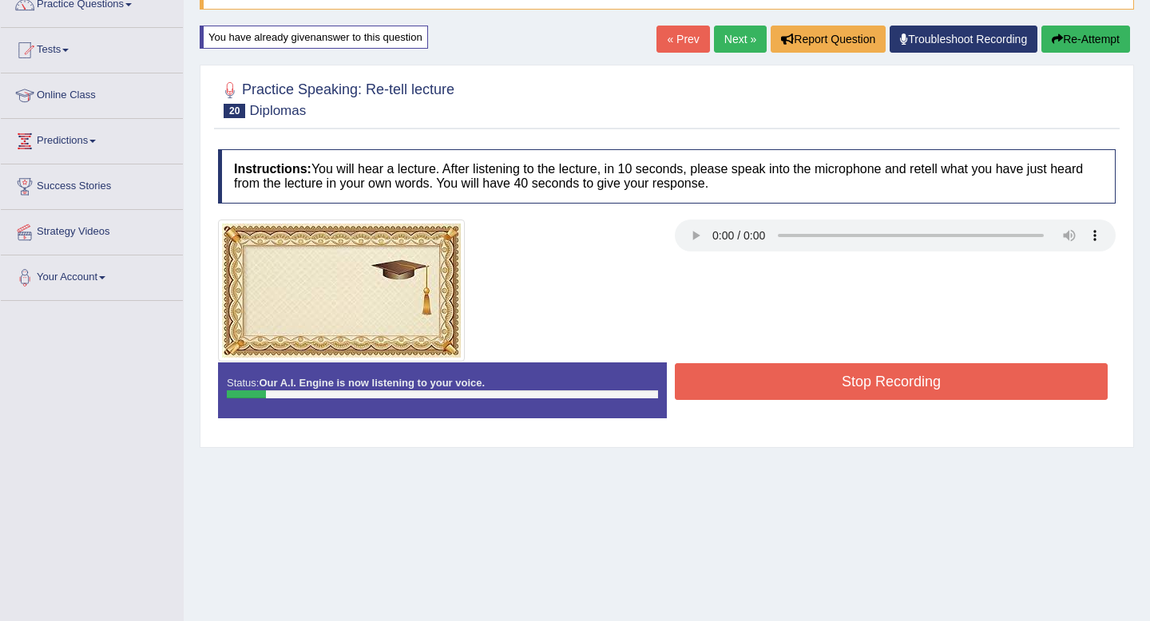
click at [916, 398] on button "Stop Recording" at bounding box center [891, 381] width 433 height 37
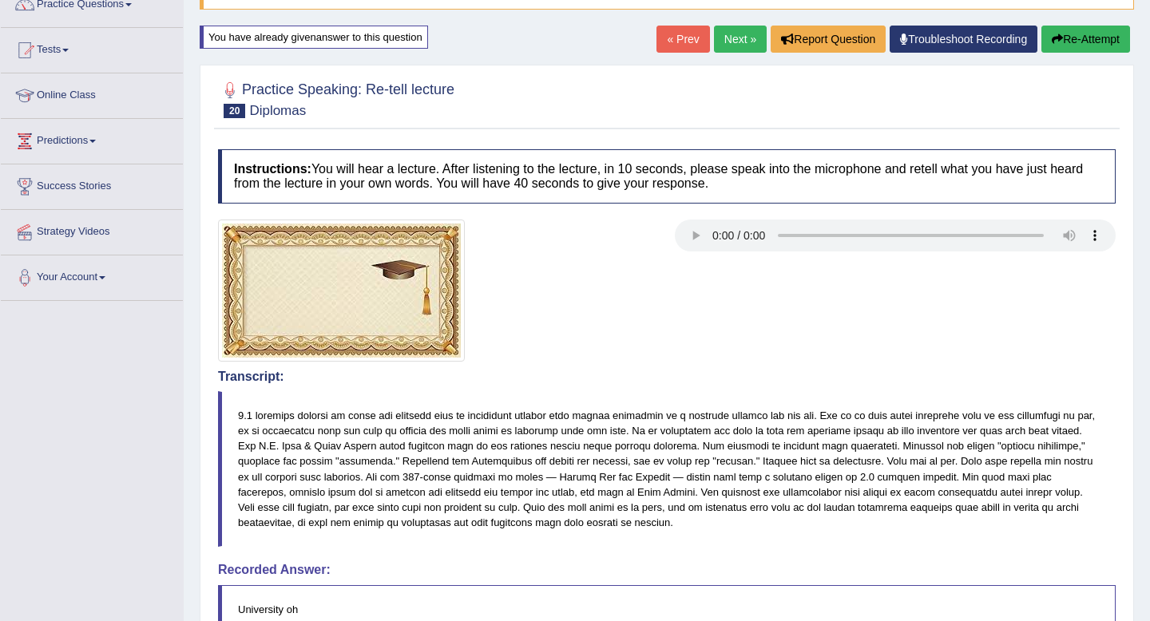
click at [1082, 44] on body "Toggle navigation Home Practice Questions Speaking Practice Read Aloud Repeat S…" at bounding box center [575, 168] width 1150 height 621
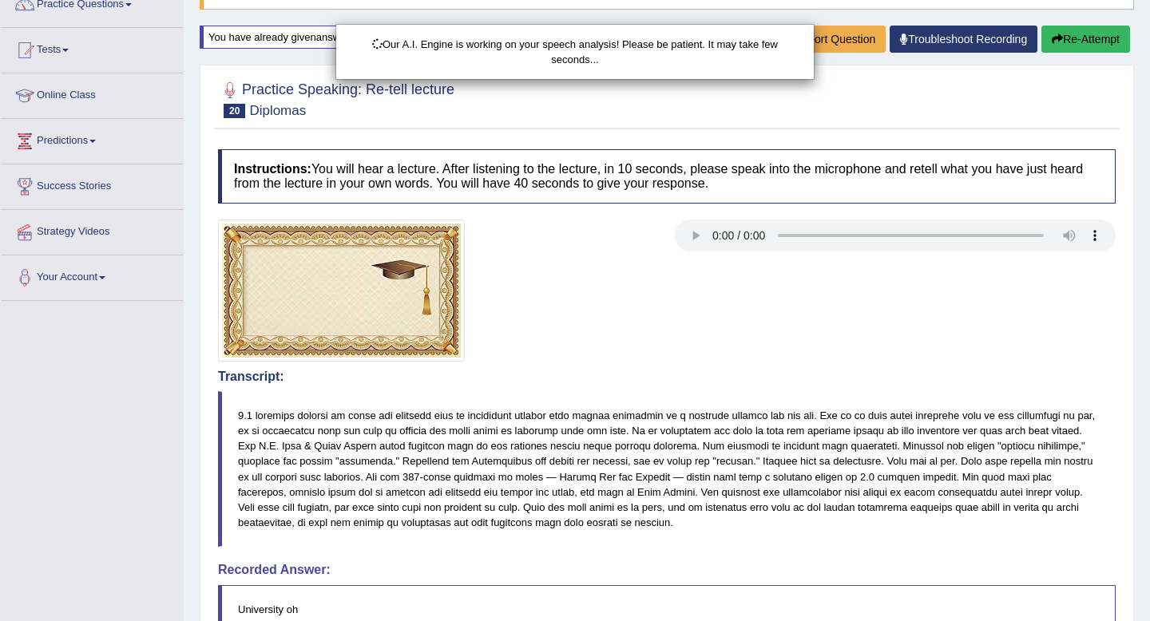
click at [1082, 44] on div "Our A.I. Engine is working on your speech analysis! Please be patient. It may t…" at bounding box center [575, 310] width 1150 height 621
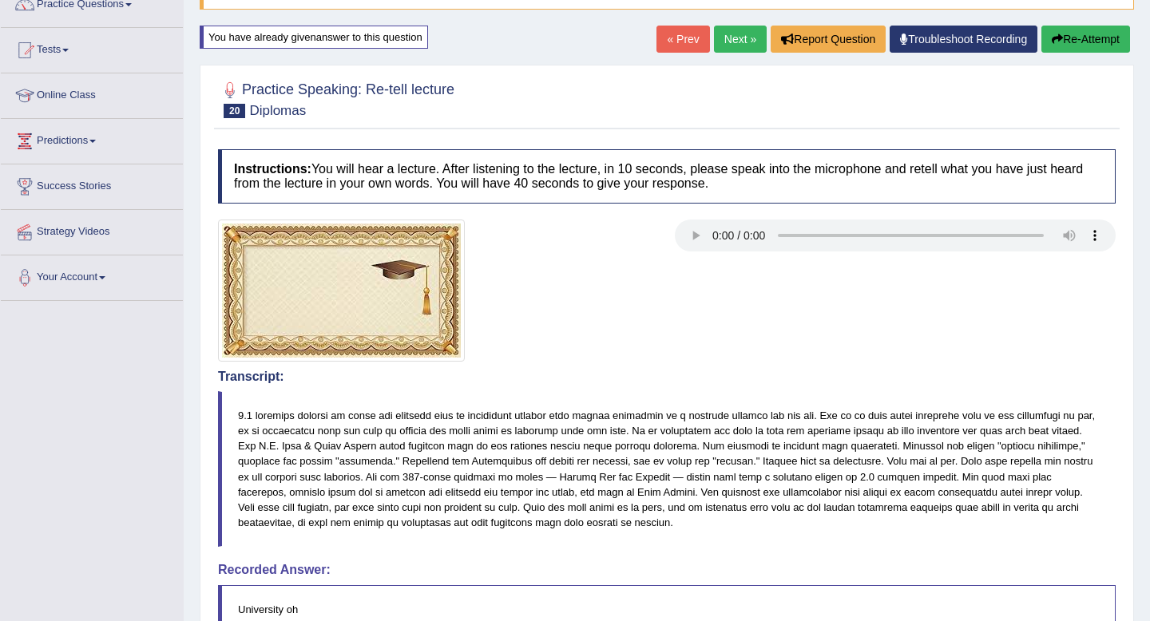
click at [1082, 44] on button "Re-Attempt" at bounding box center [1085, 39] width 89 height 27
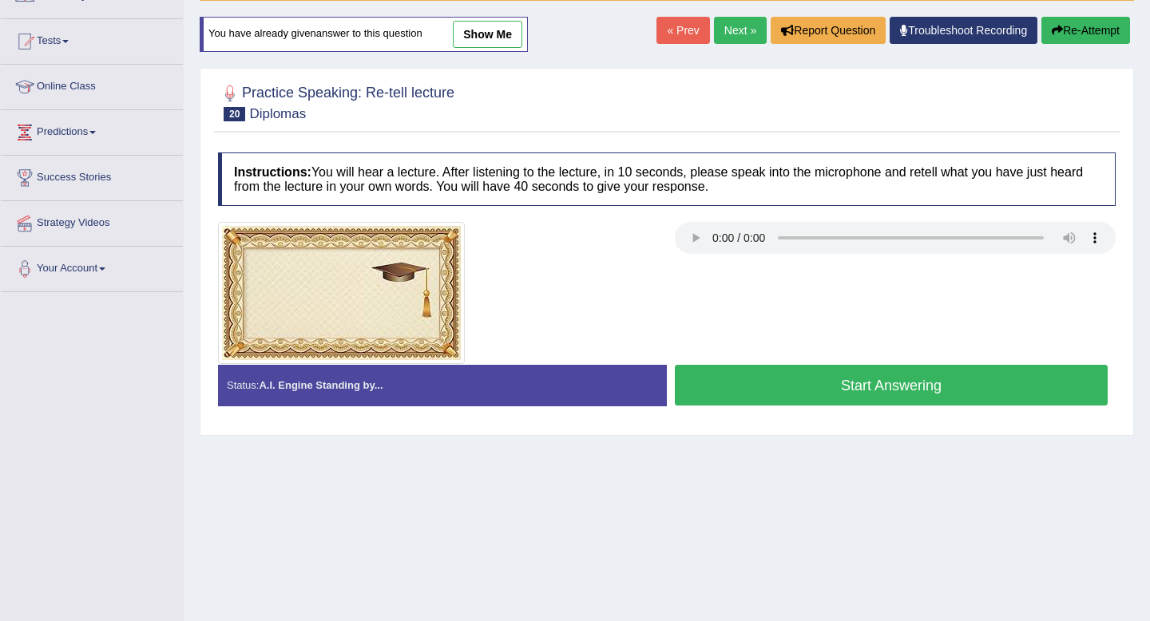
scroll to position [142, 0]
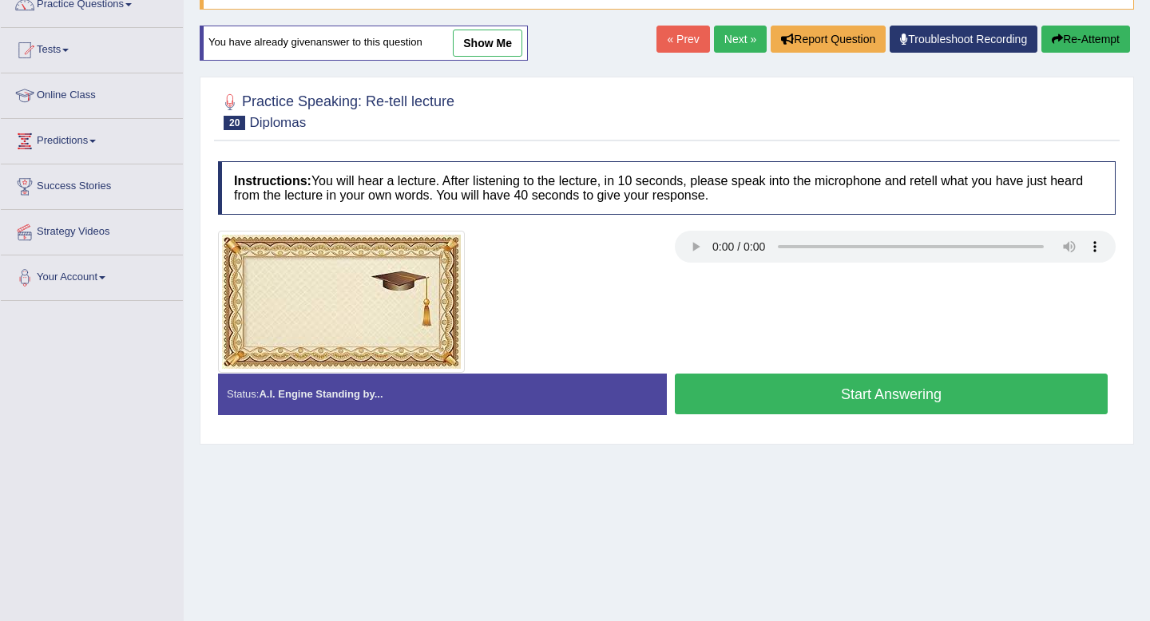
click at [963, 382] on button "Start Answering" at bounding box center [891, 394] width 433 height 41
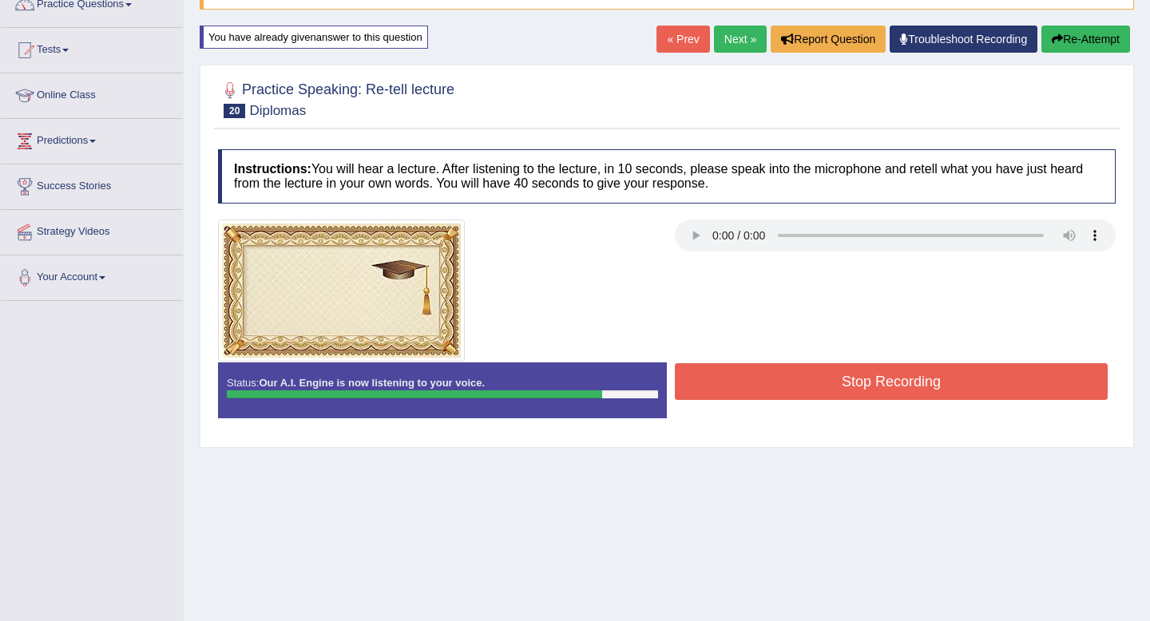
click at [936, 380] on button "Stop Recording" at bounding box center [891, 381] width 433 height 37
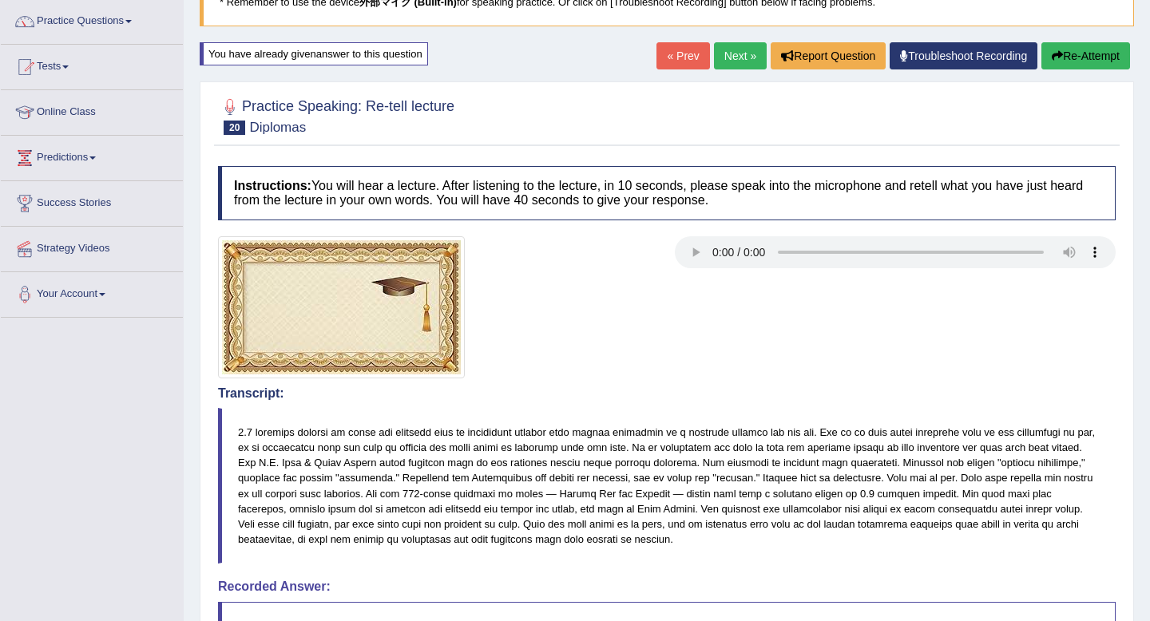
scroll to position [129, 0]
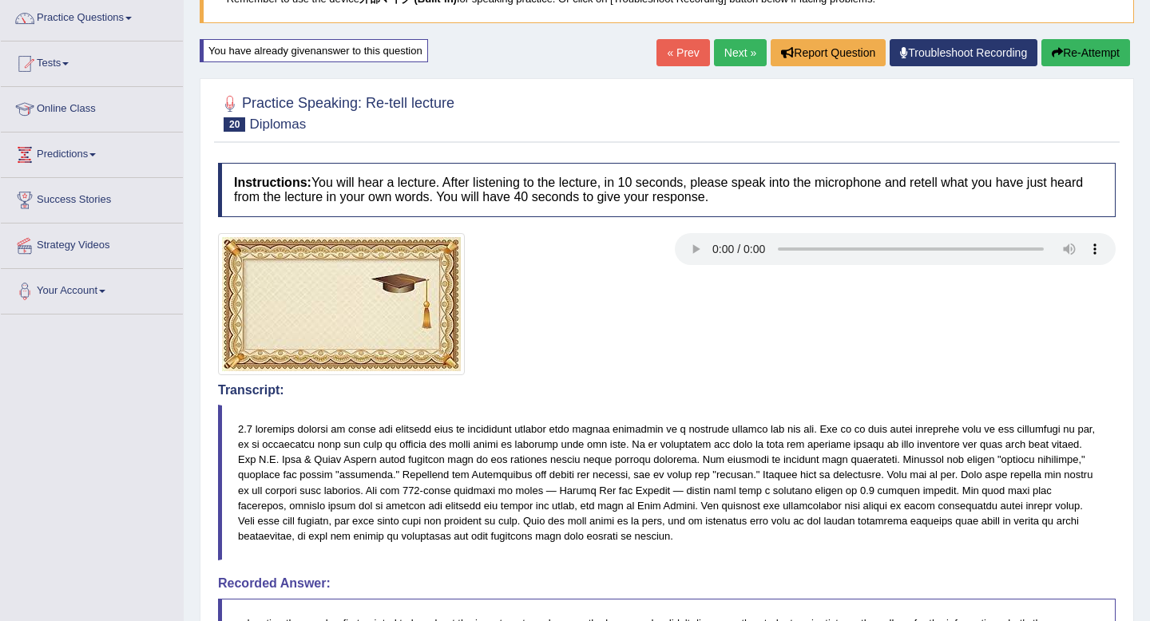
click at [1076, 59] on button "Re-Attempt" at bounding box center [1085, 52] width 89 height 27
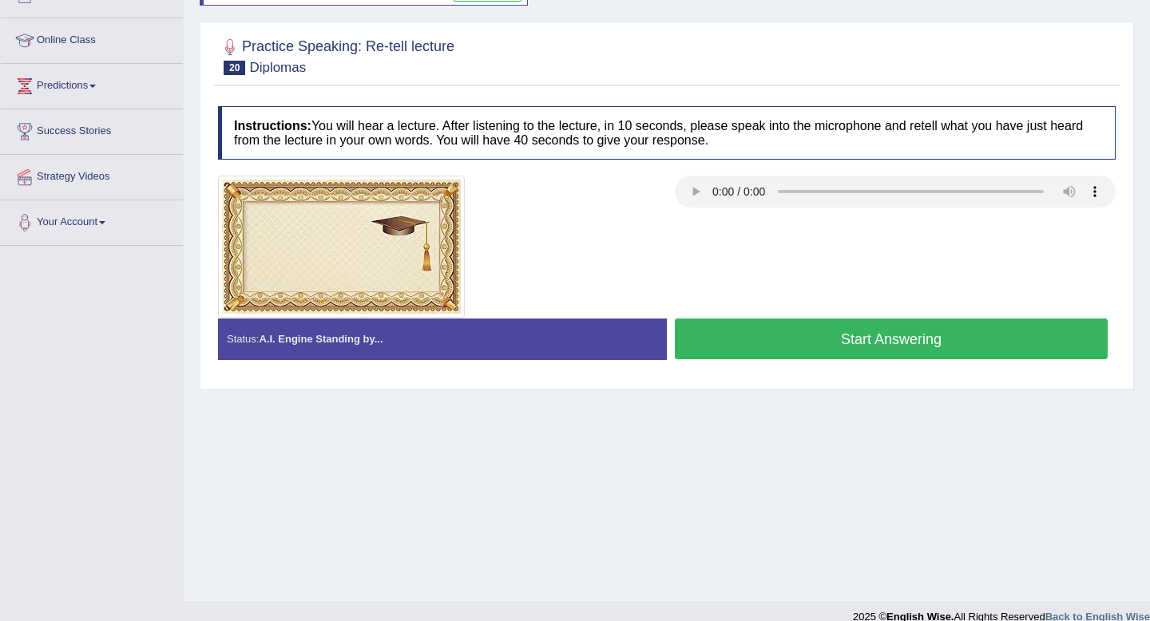
scroll to position [217, 0]
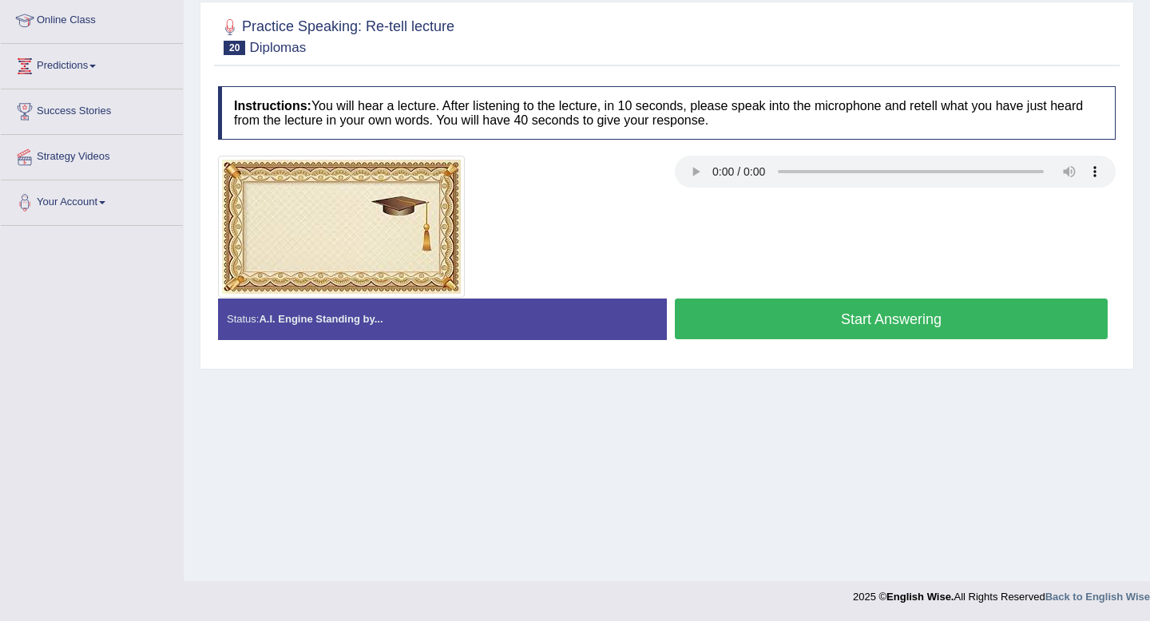
click at [914, 322] on button "Start Answering" at bounding box center [891, 319] width 433 height 41
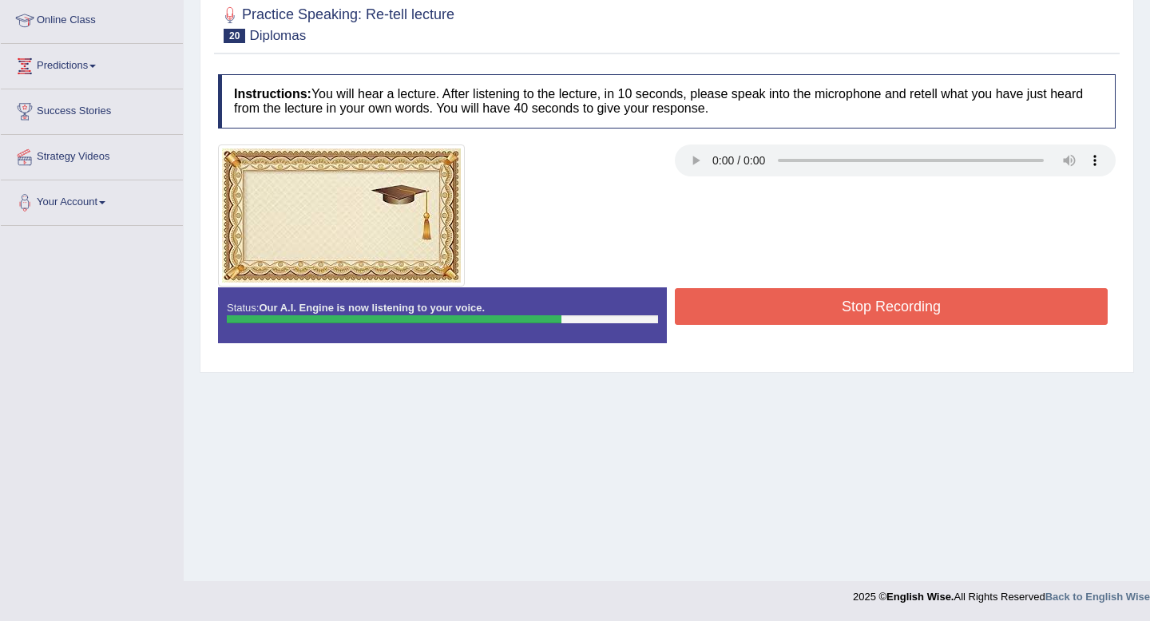
click at [916, 314] on button "Stop Recording" at bounding box center [891, 306] width 433 height 37
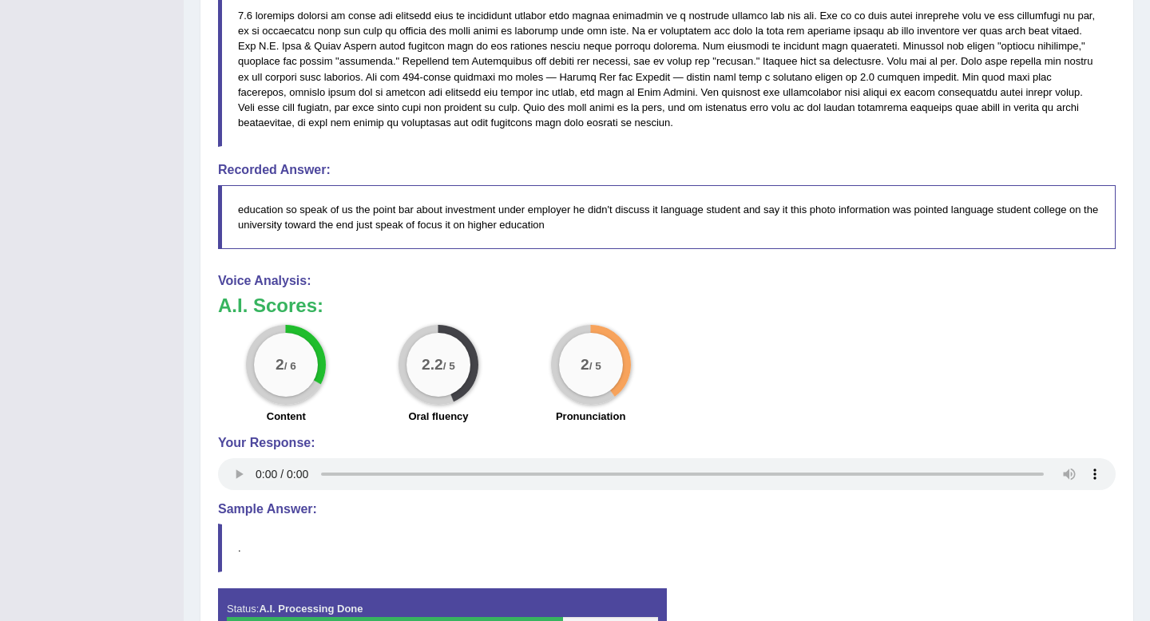
scroll to position [546, 0]
